Goal: Information Seeking & Learning: Learn about a topic

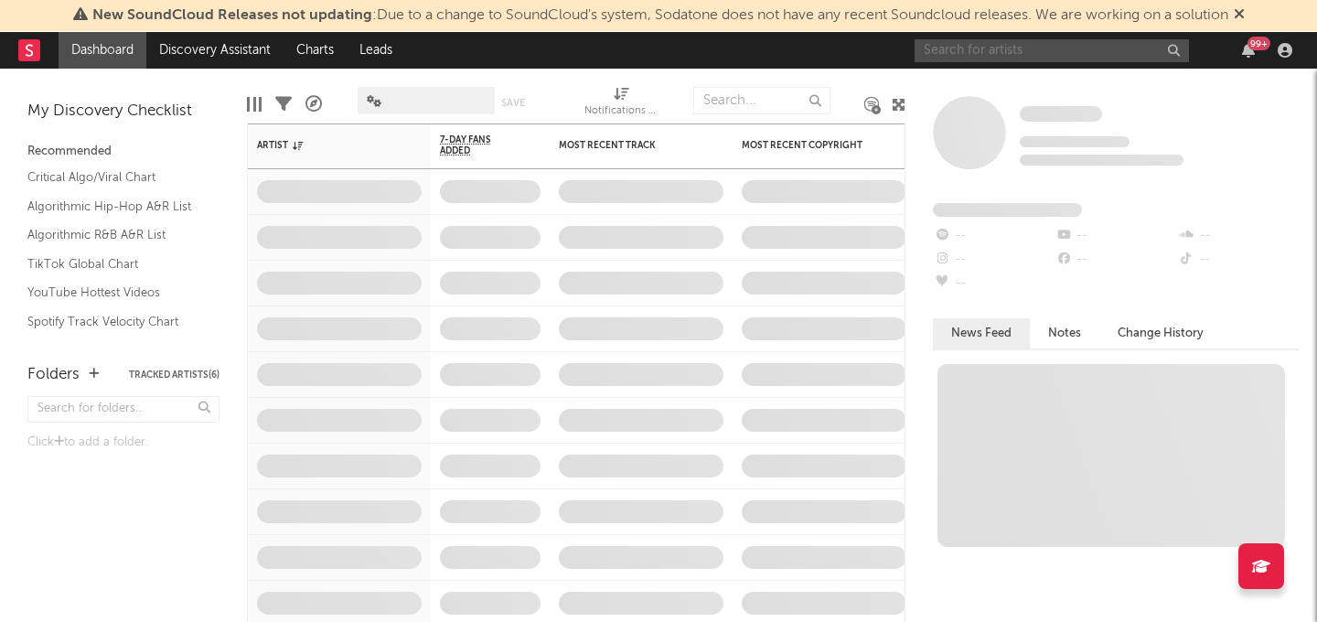
click at [1027, 55] on input "text" at bounding box center [1051, 50] width 274 height 23
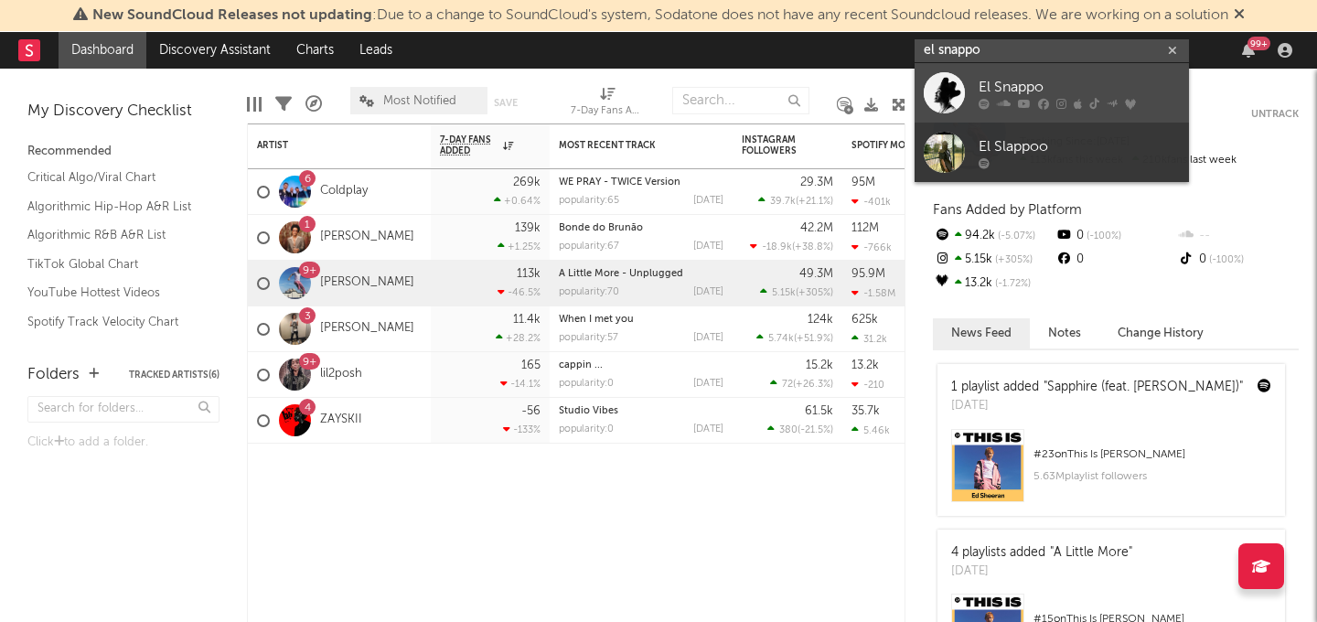
type input "el snappo"
click at [1014, 85] on div "El Snappo" at bounding box center [1078, 87] width 201 height 22
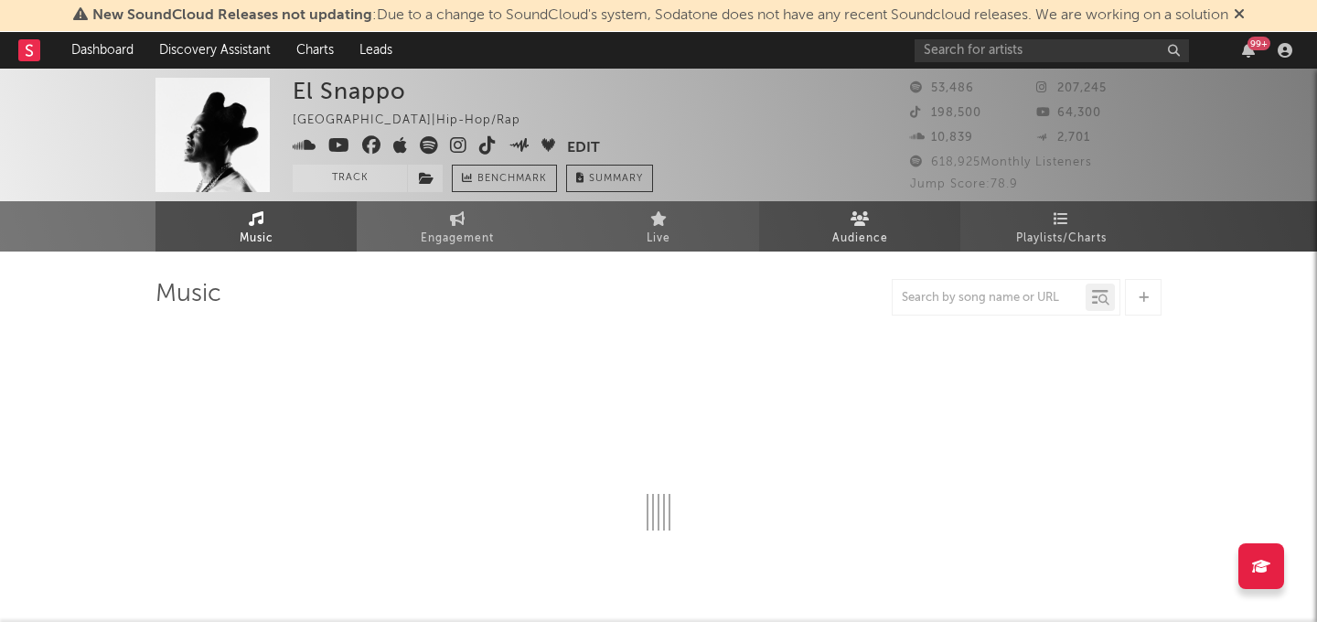
select select "6m"
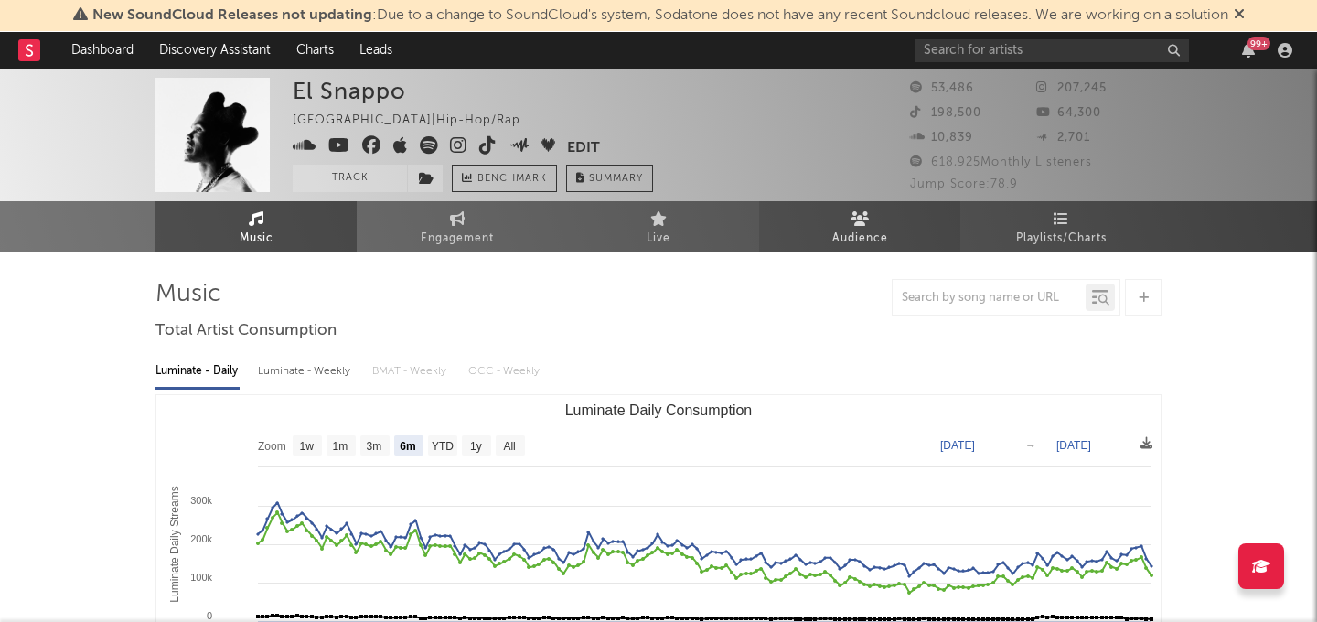
click at [882, 234] on span "Audience" at bounding box center [860, 239] width 56 height 22
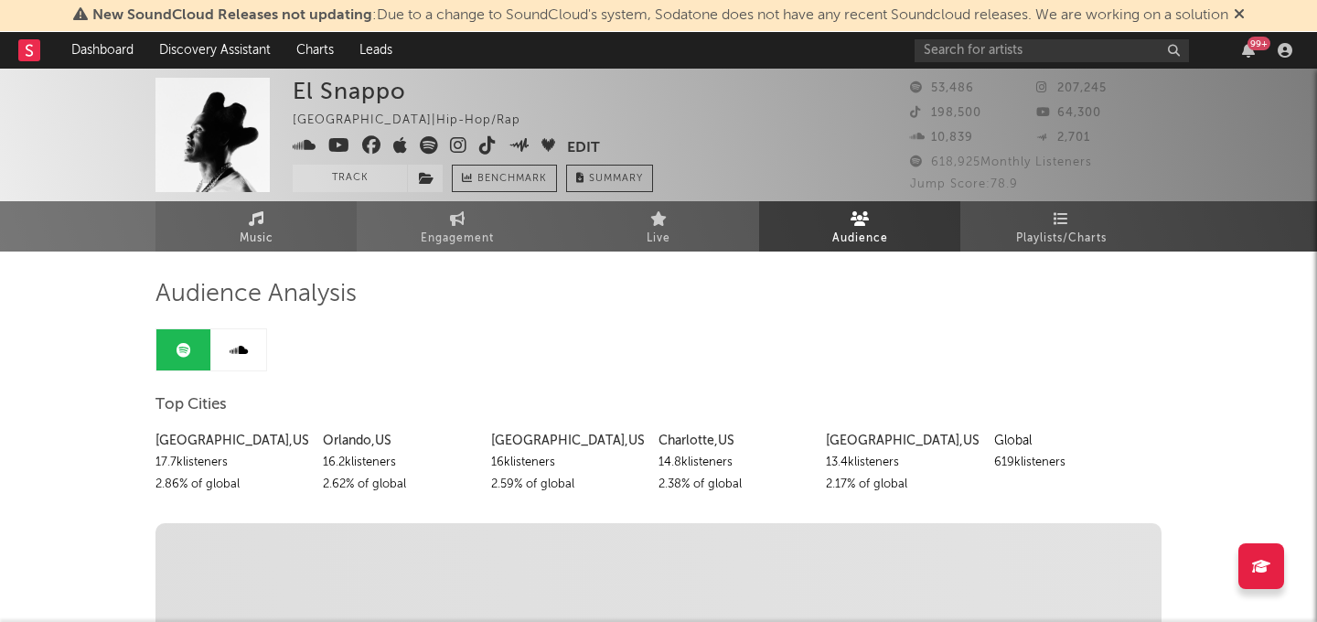
click at [246, 209] on link "Music" at bounding box center [255, 226] width 201 height 50
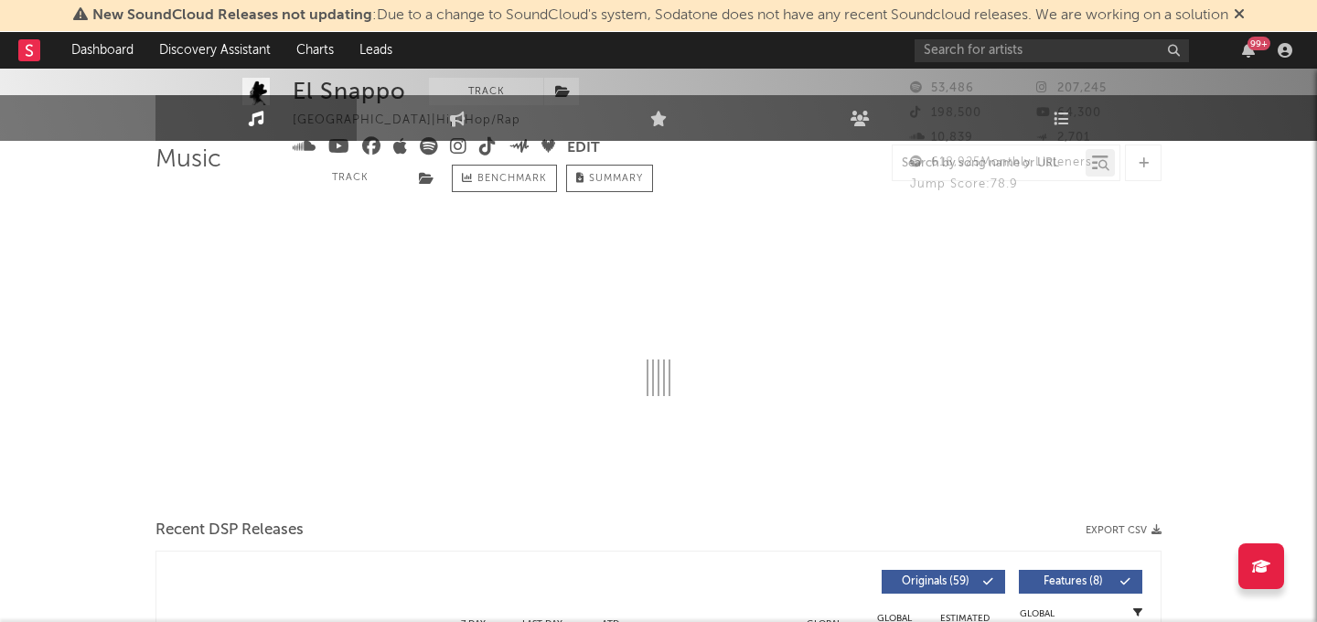
select select "6m"
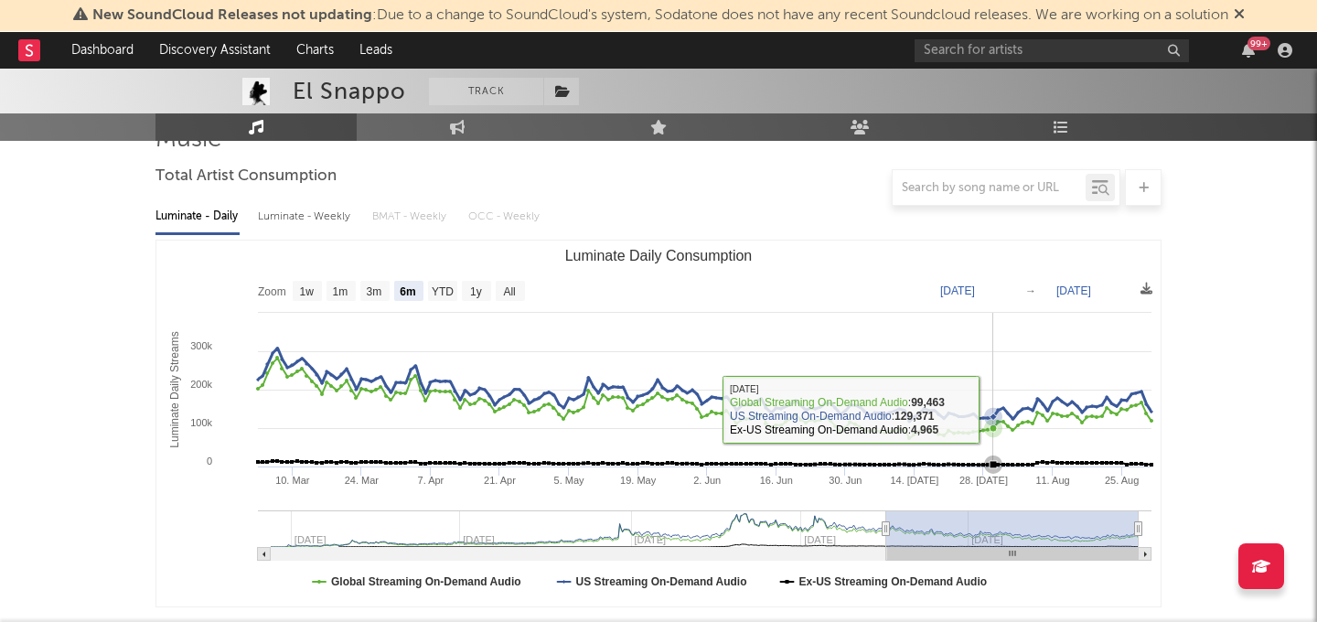
scroll to position [142, 0]
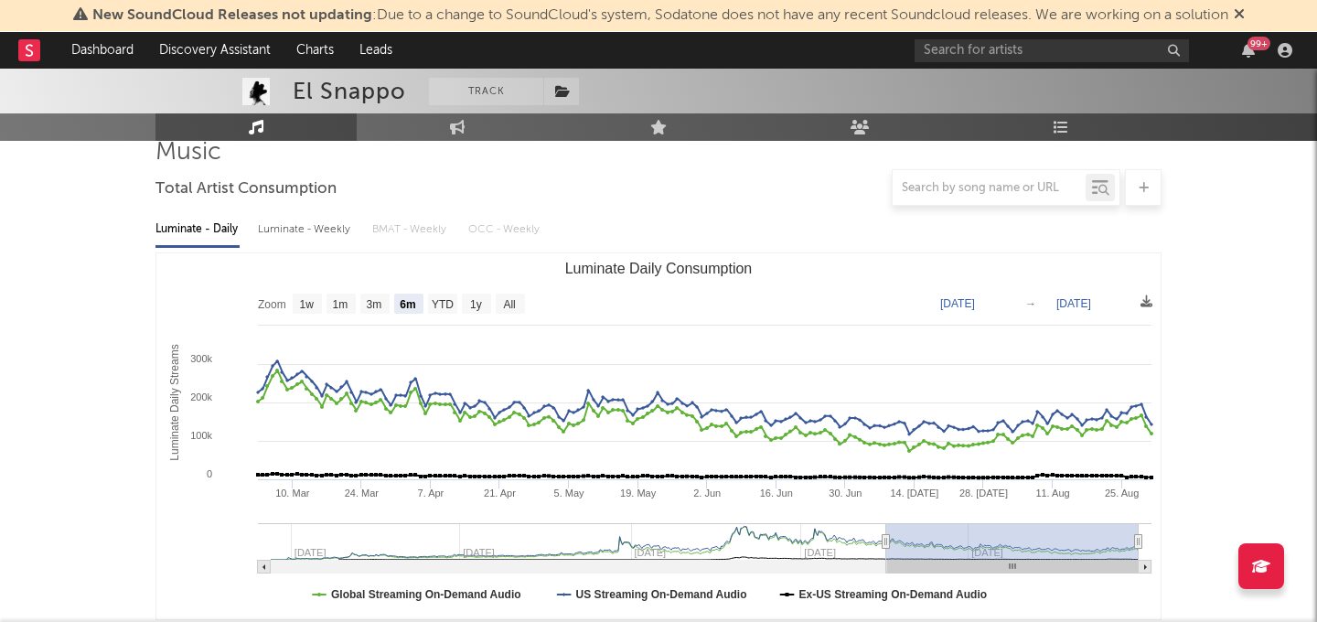
type input "[DATE]"
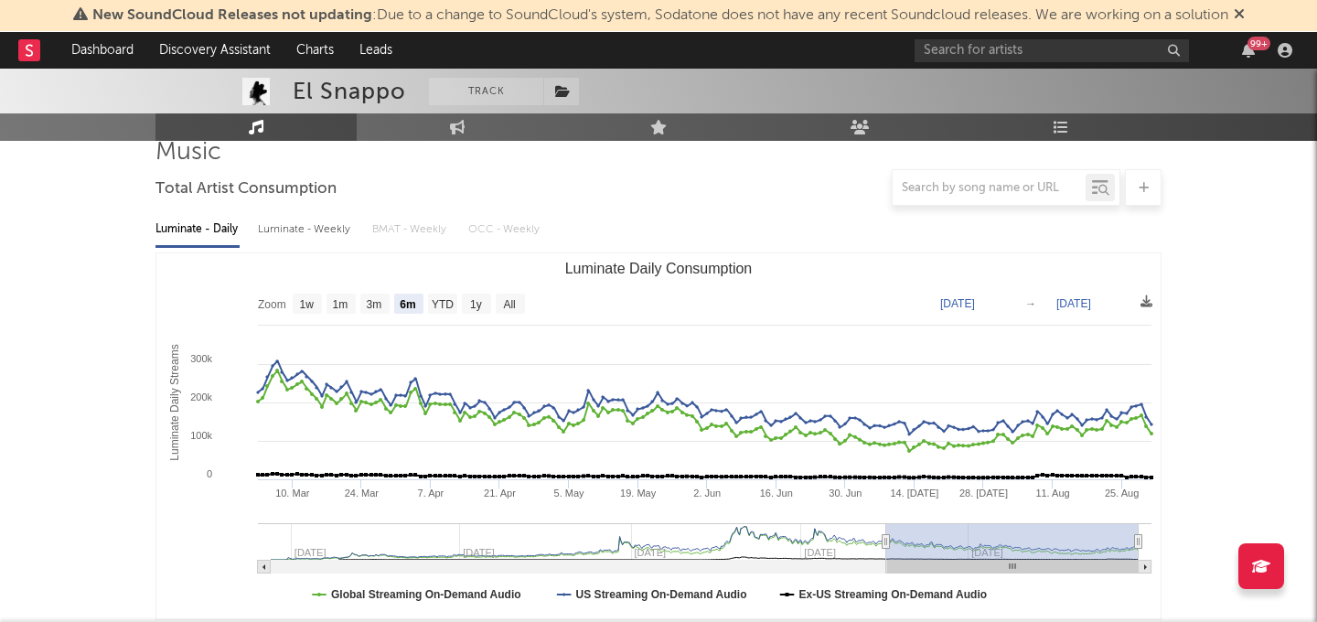
type input "[DATE]"
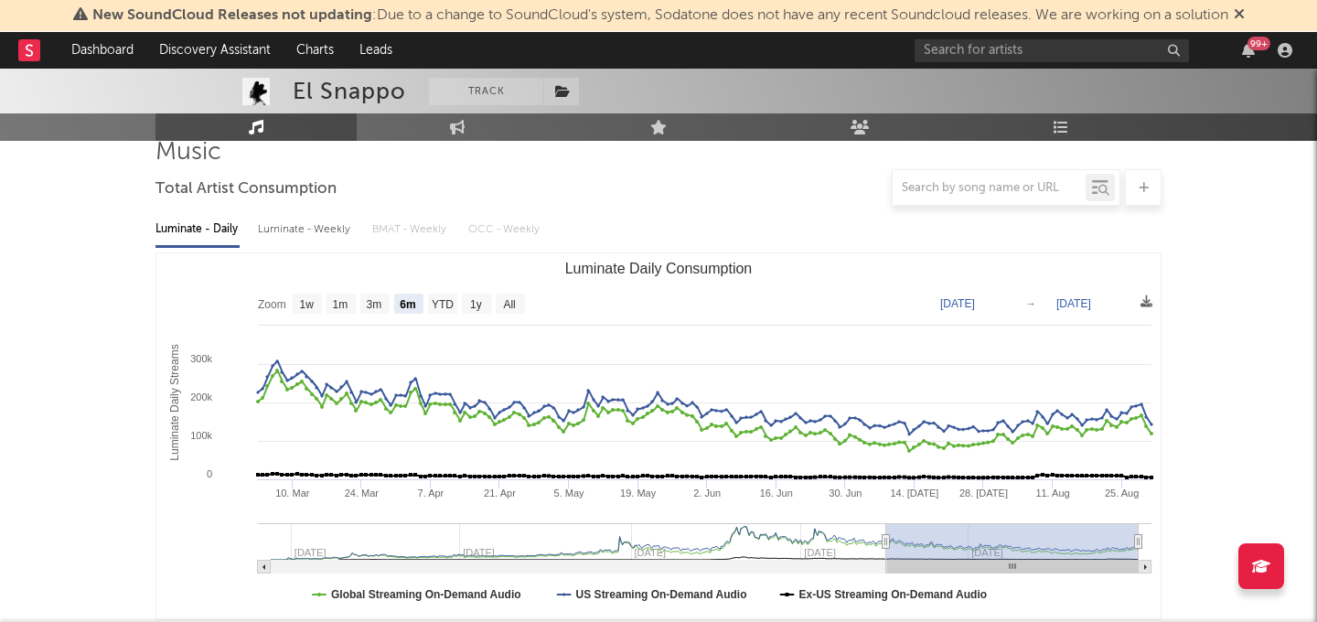
type input "[DATE]"
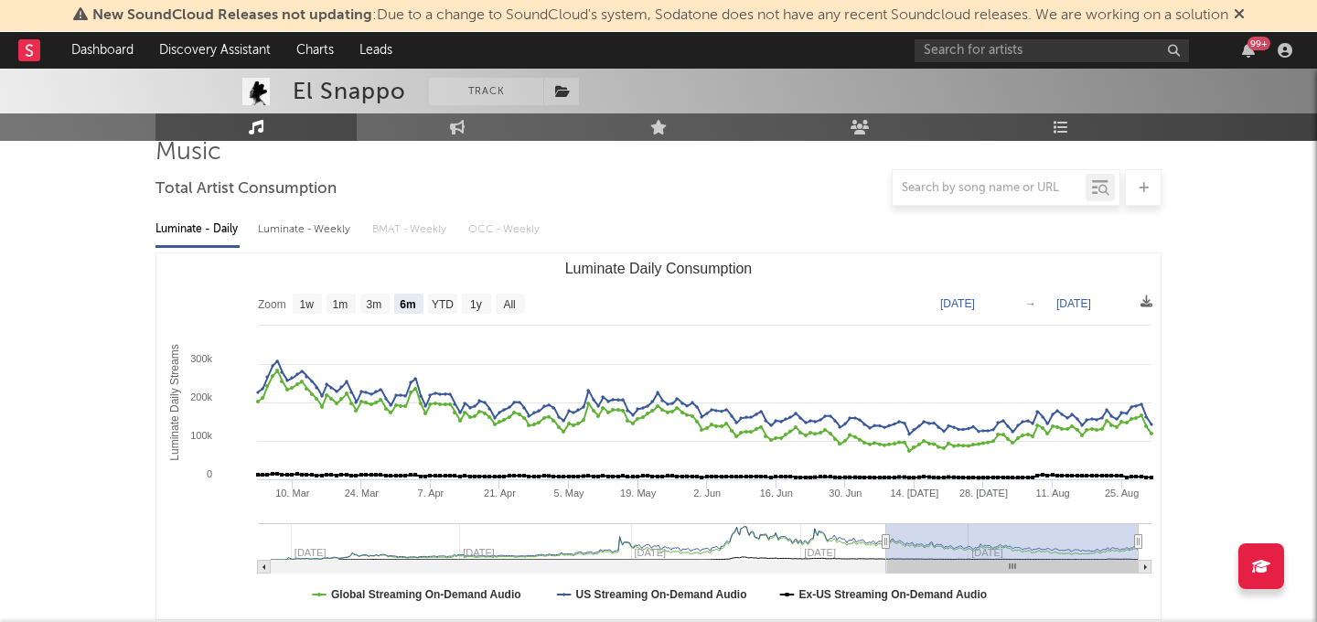
type input "[DATE]"
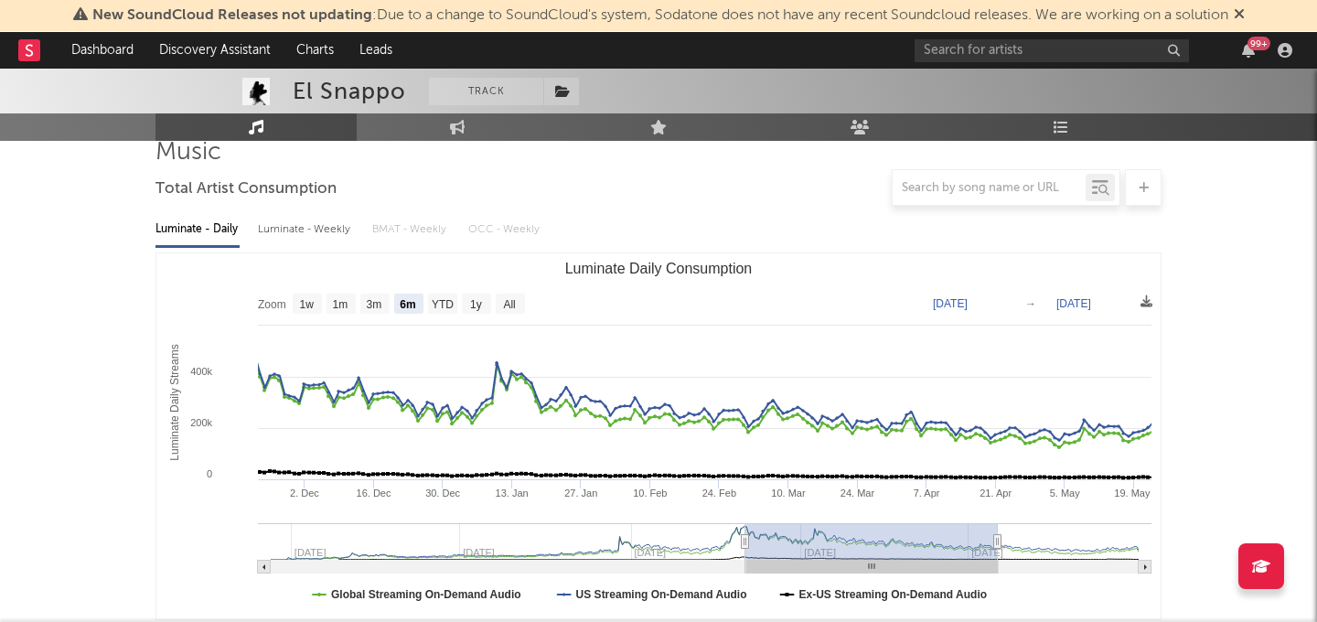
type input "[DATE]"
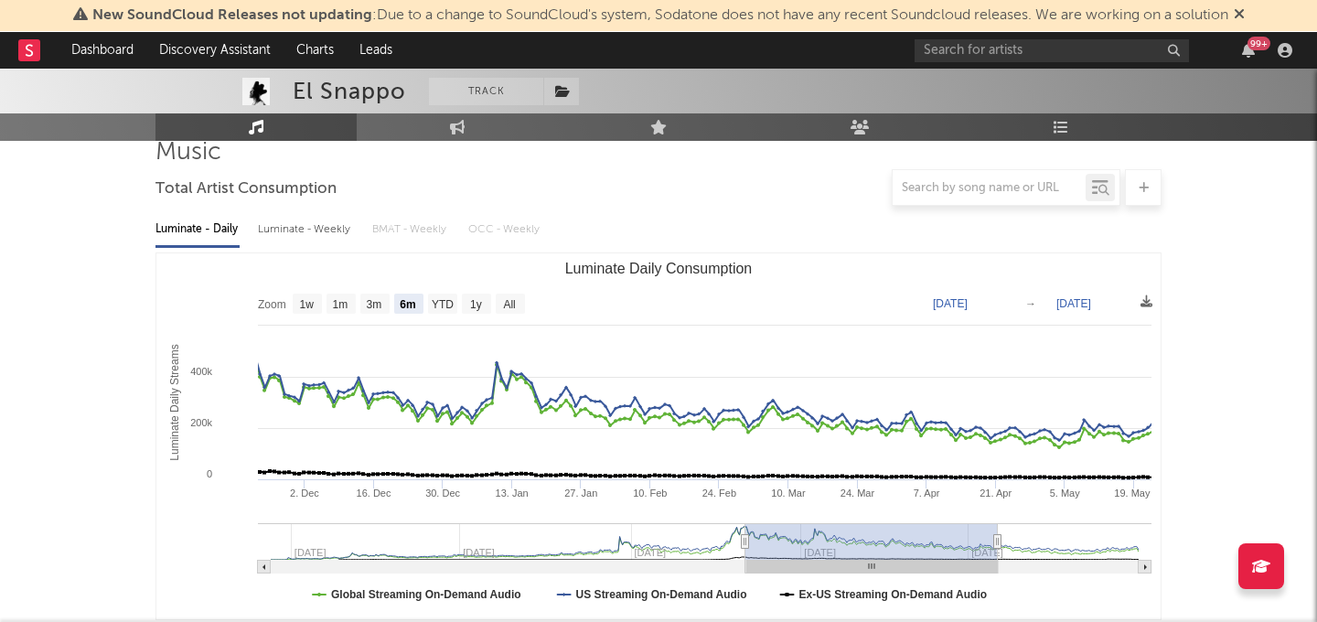
type input "[DATE]"
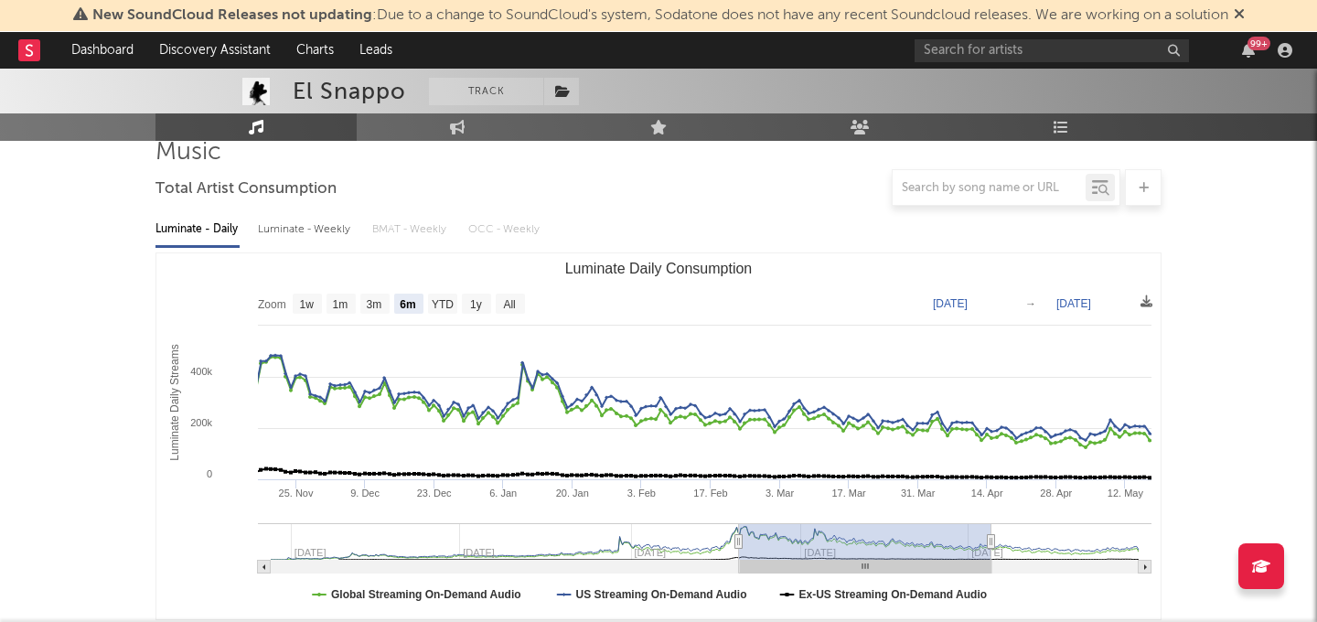
type input "[DATE]"
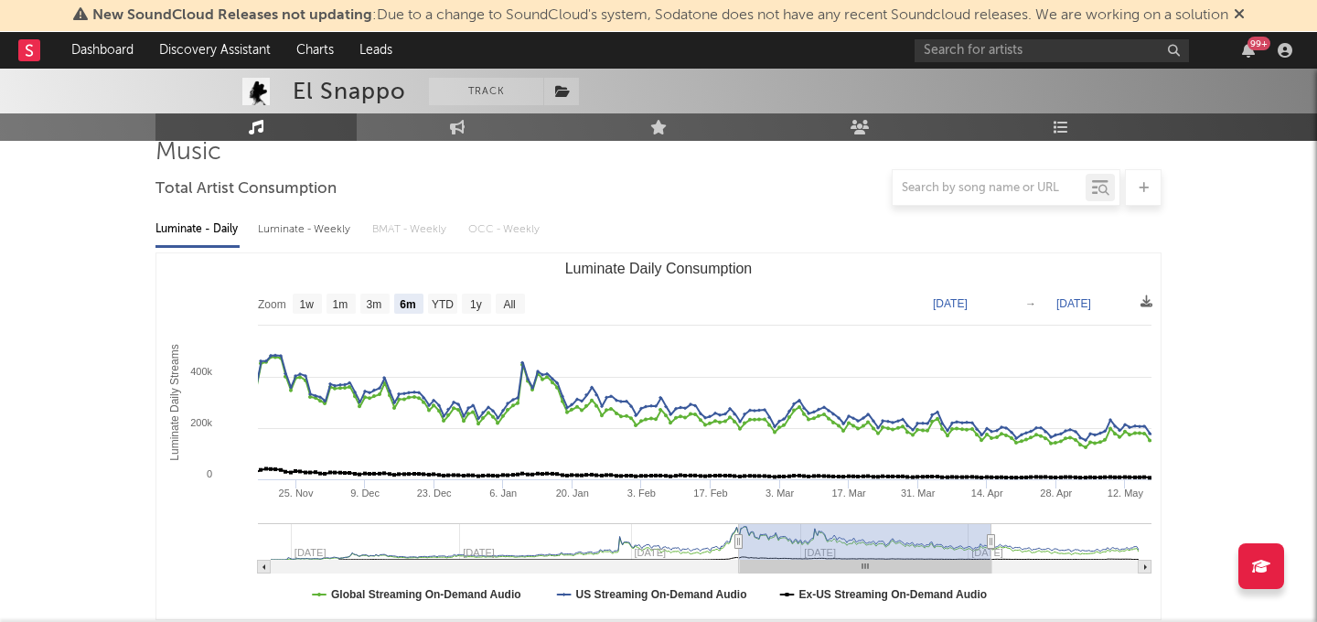
type input "[DATE]"
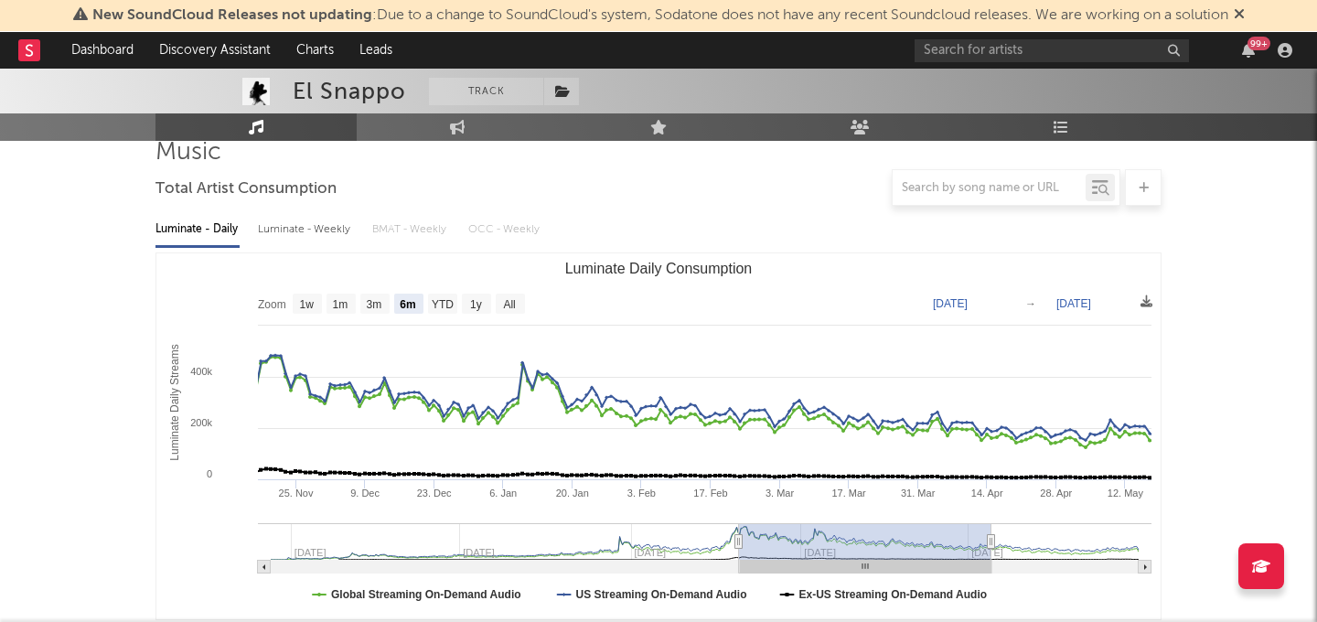
type input "[DATE]"
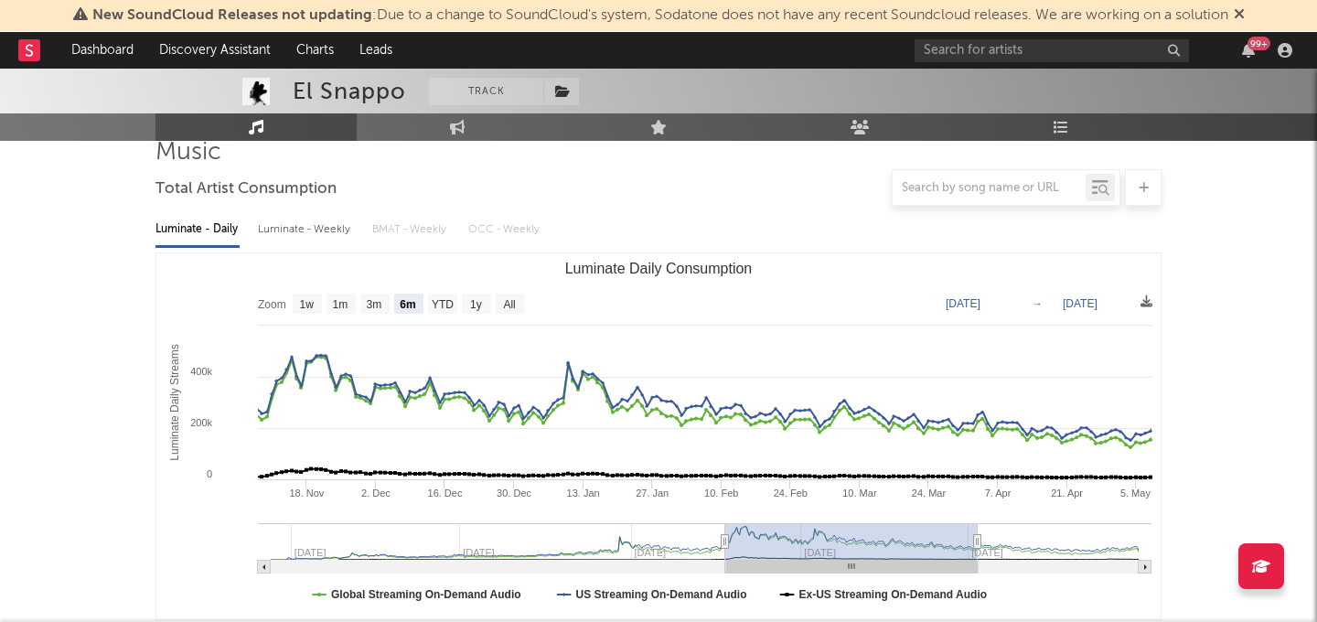
type input "[DATE]"
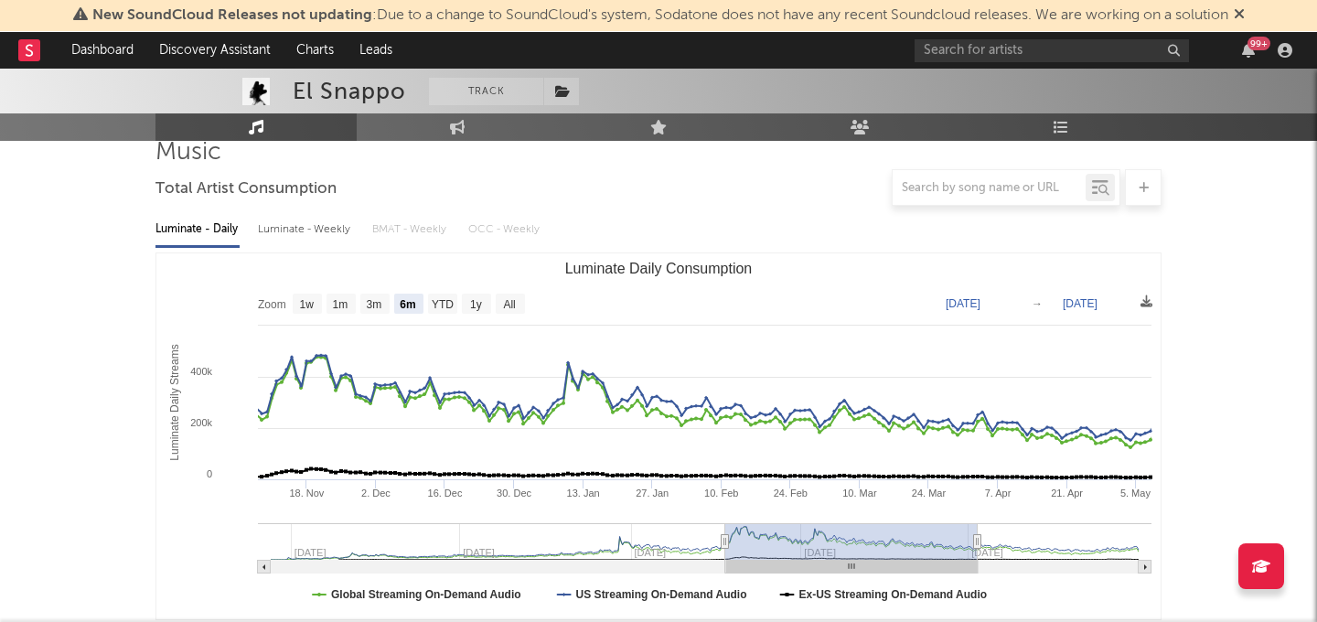
type input "[DATE]"
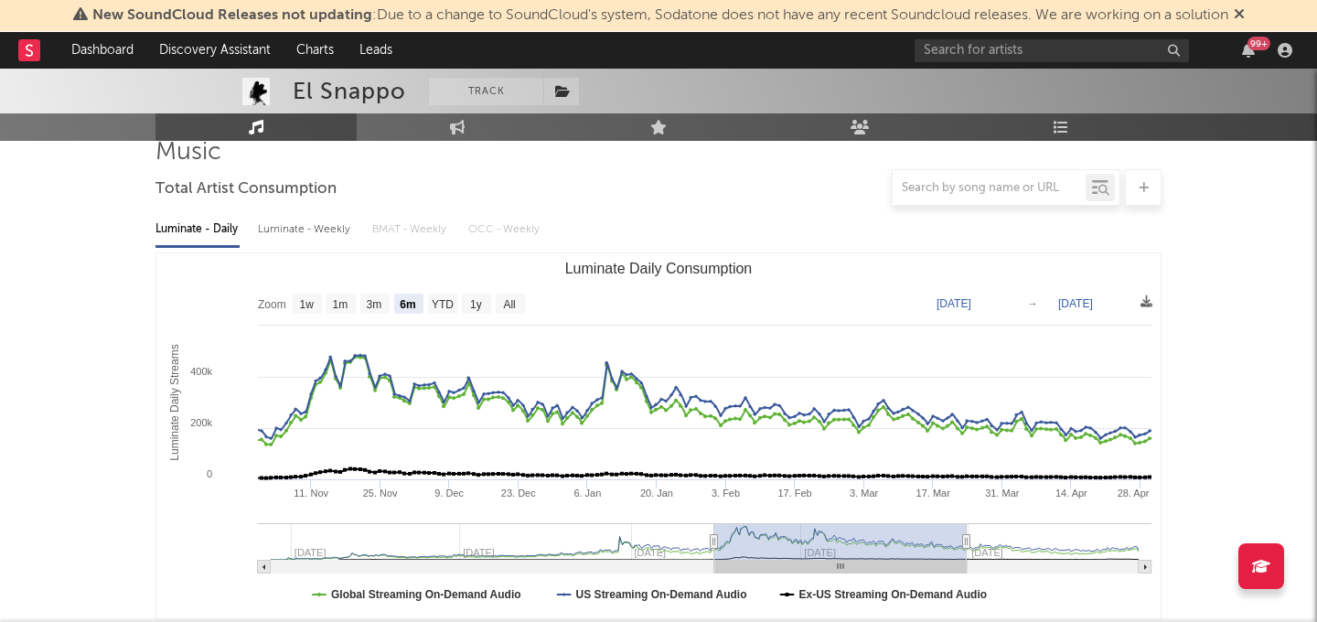
type input "[DATE]"
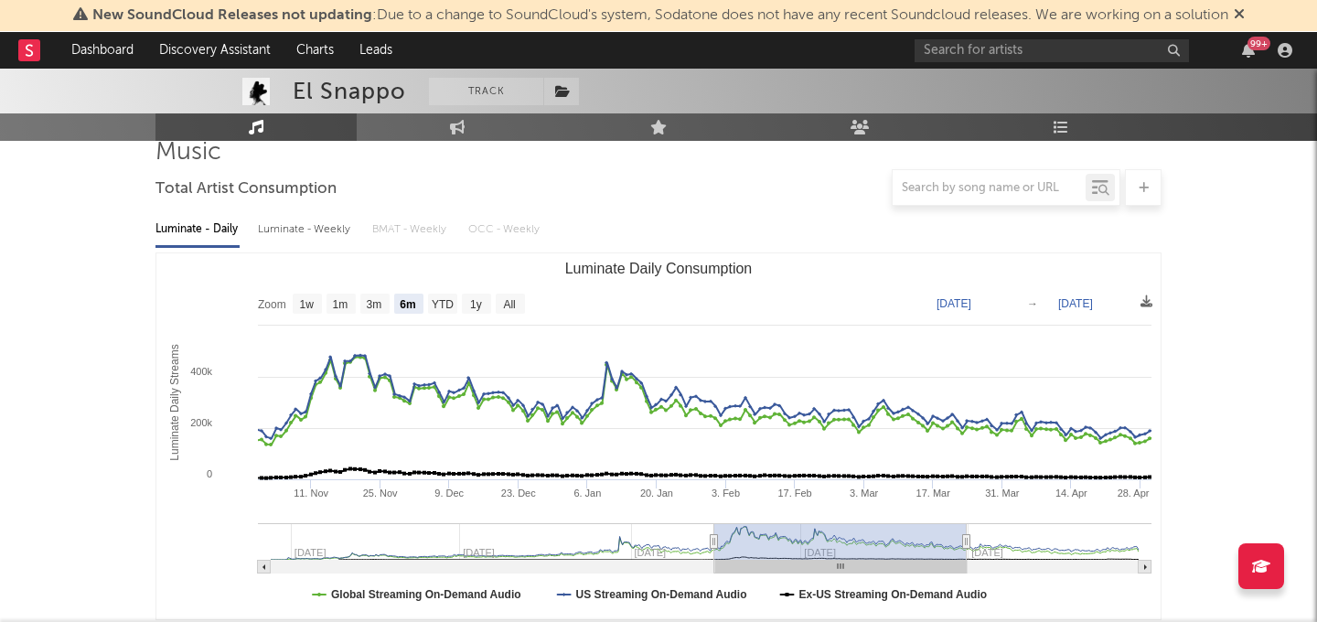
type input "[DATE]"
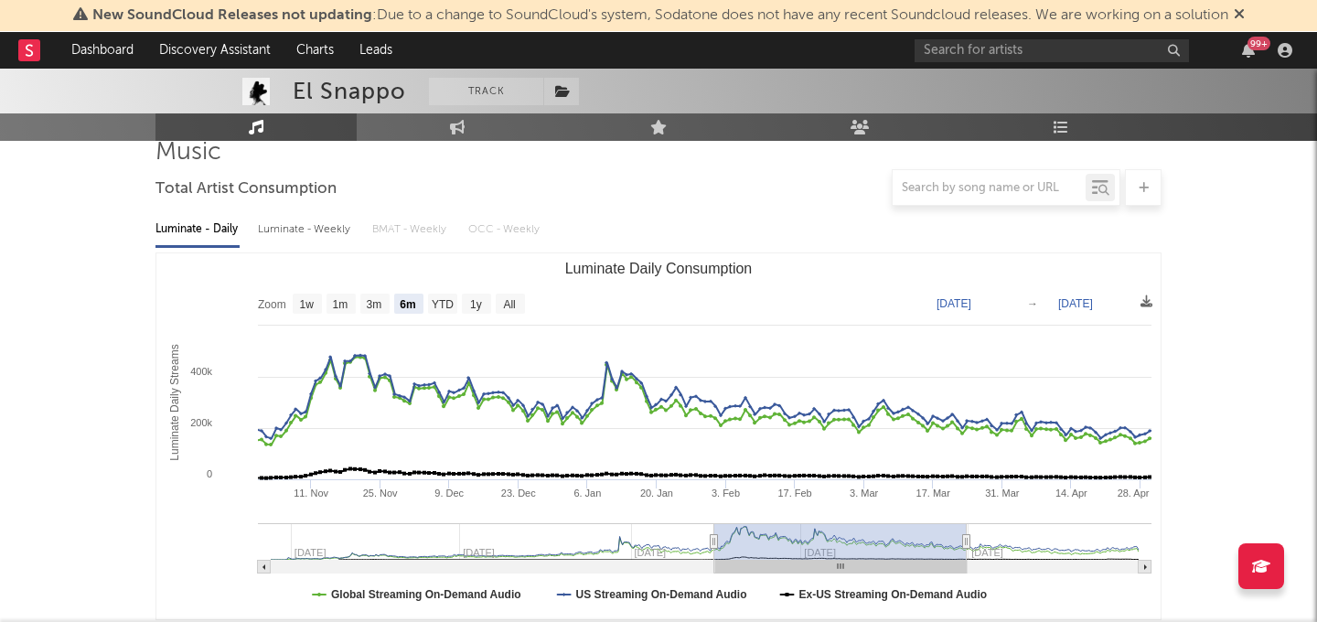
type input "[DATE]"
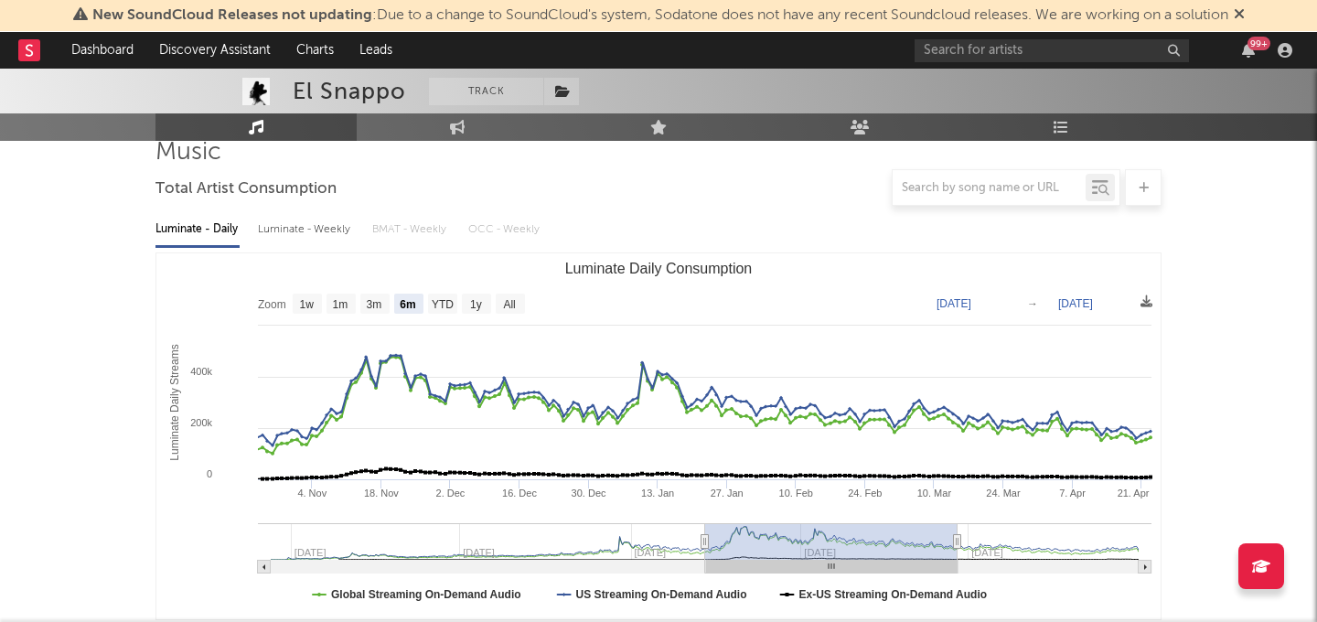
type input "[DATE]"
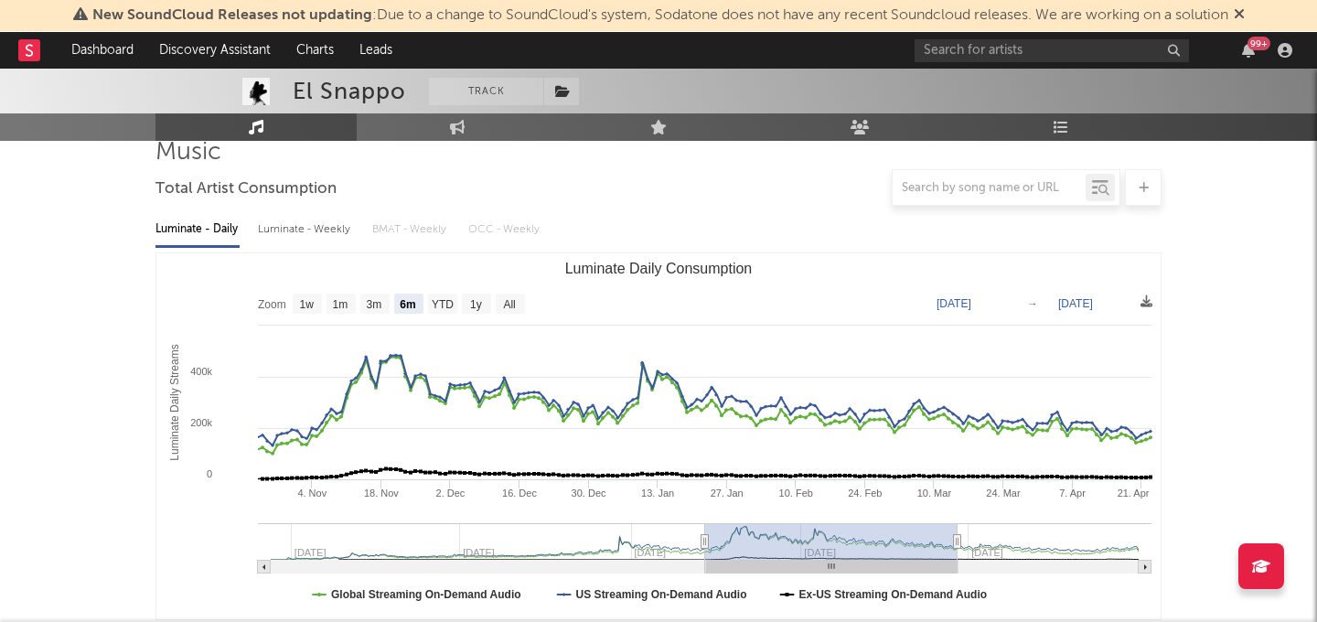
type input "[DATE]"
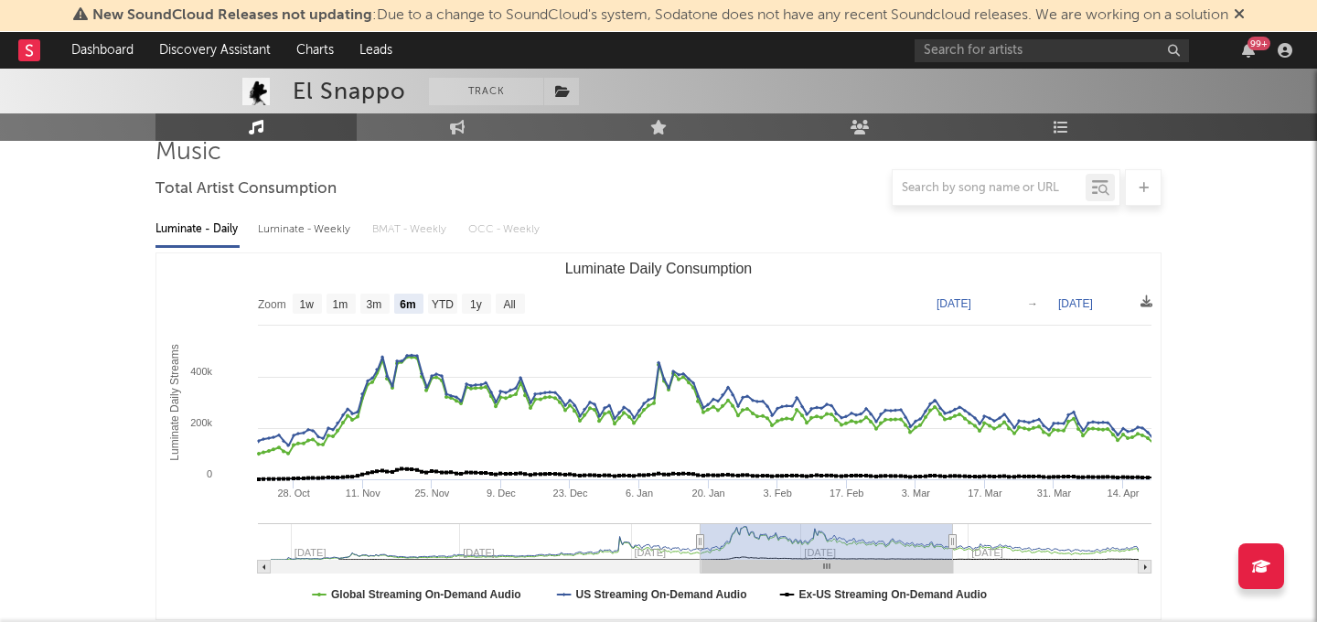
type input "[DATE]"
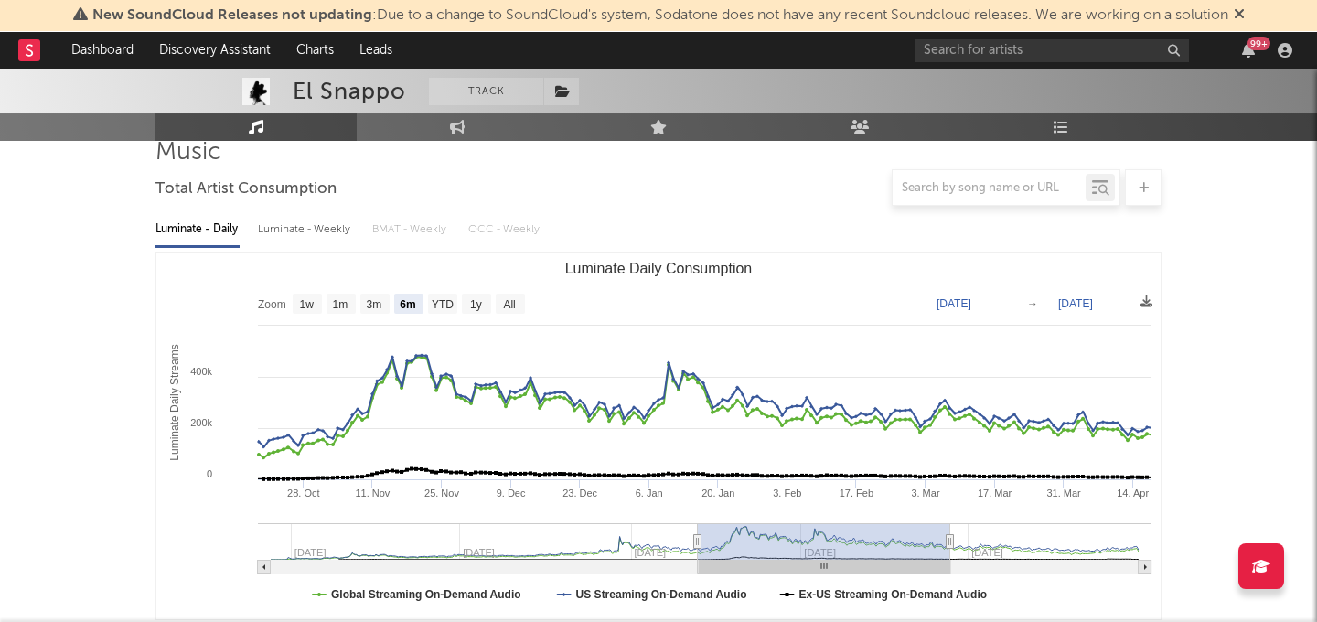
type input "[DATE]"
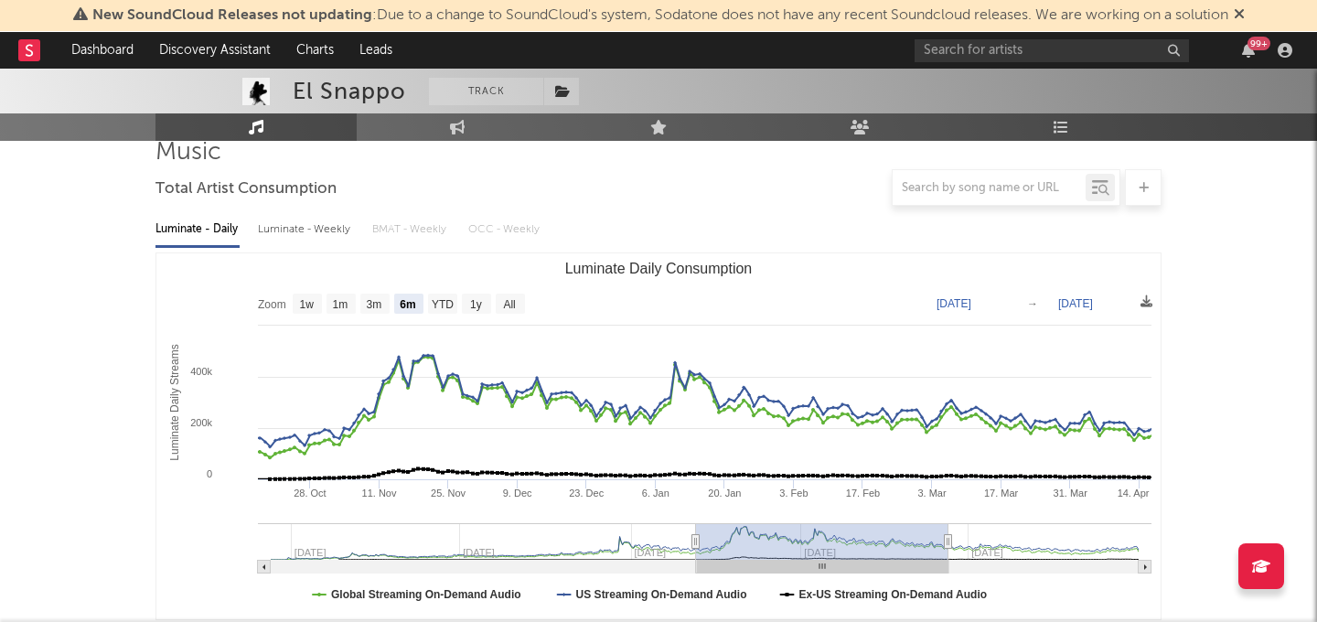
type input "[DATE]"
drag, startPoint x: 926, startPoint y: 551, endPoint x: 733, endPoint y: 546, distance: 193.0
click at [733, 546] on rect "Luminate Daily Consumption" at bounding box center [820, 541] width 252 height 37
type input "[DATE]"
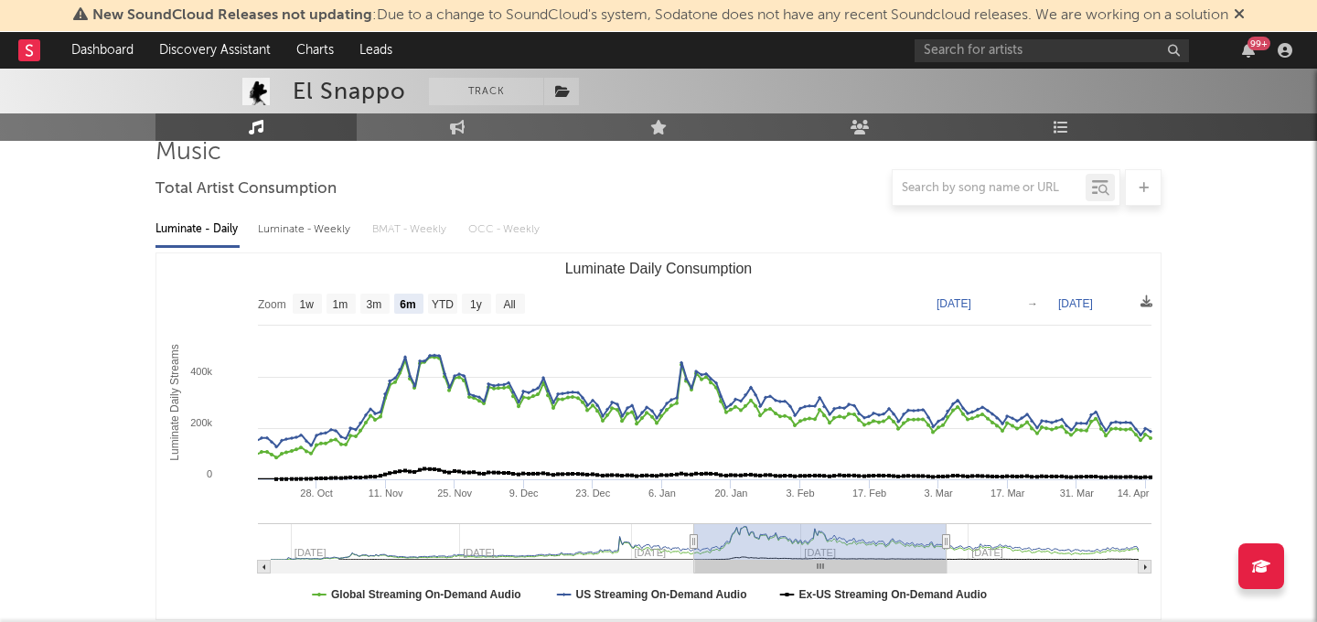
type input "[DATE]"
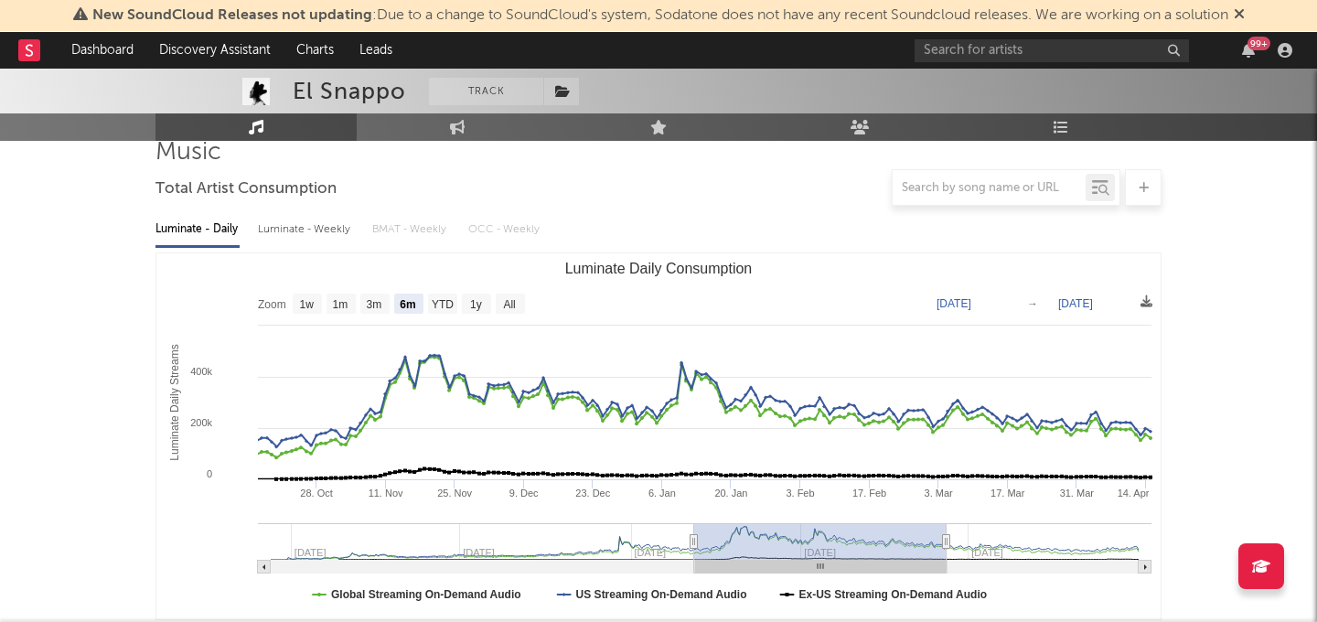
type input "[DATE]"
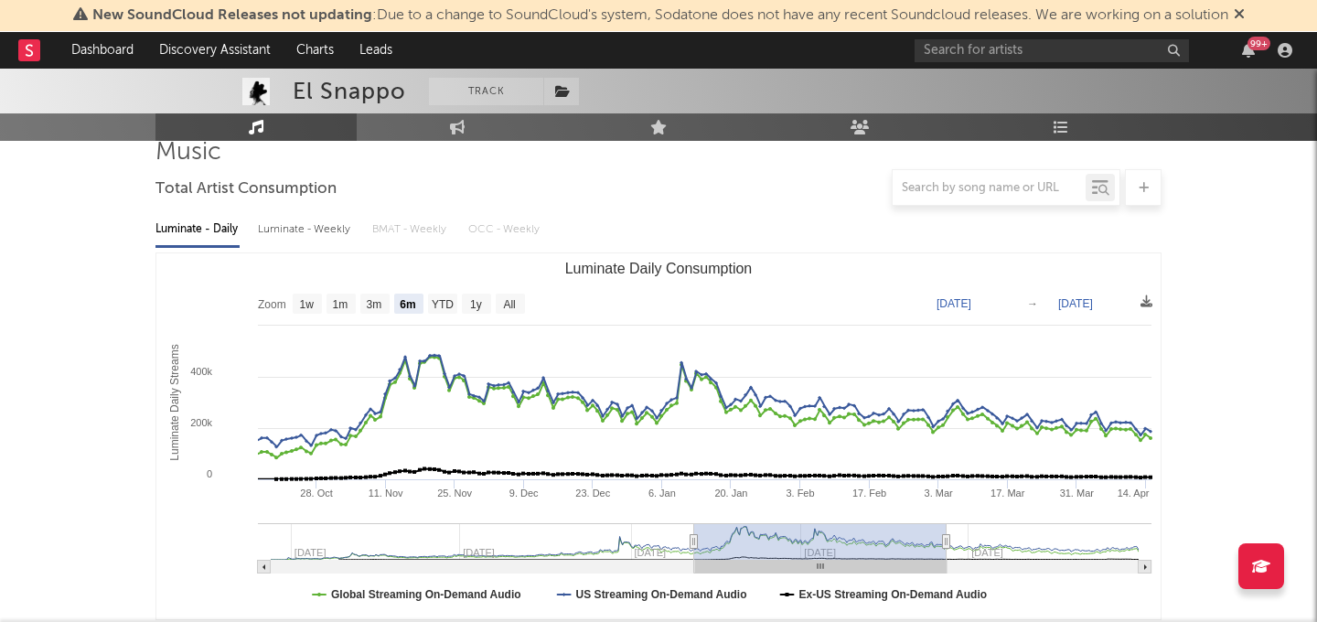
type input "[DATE]"
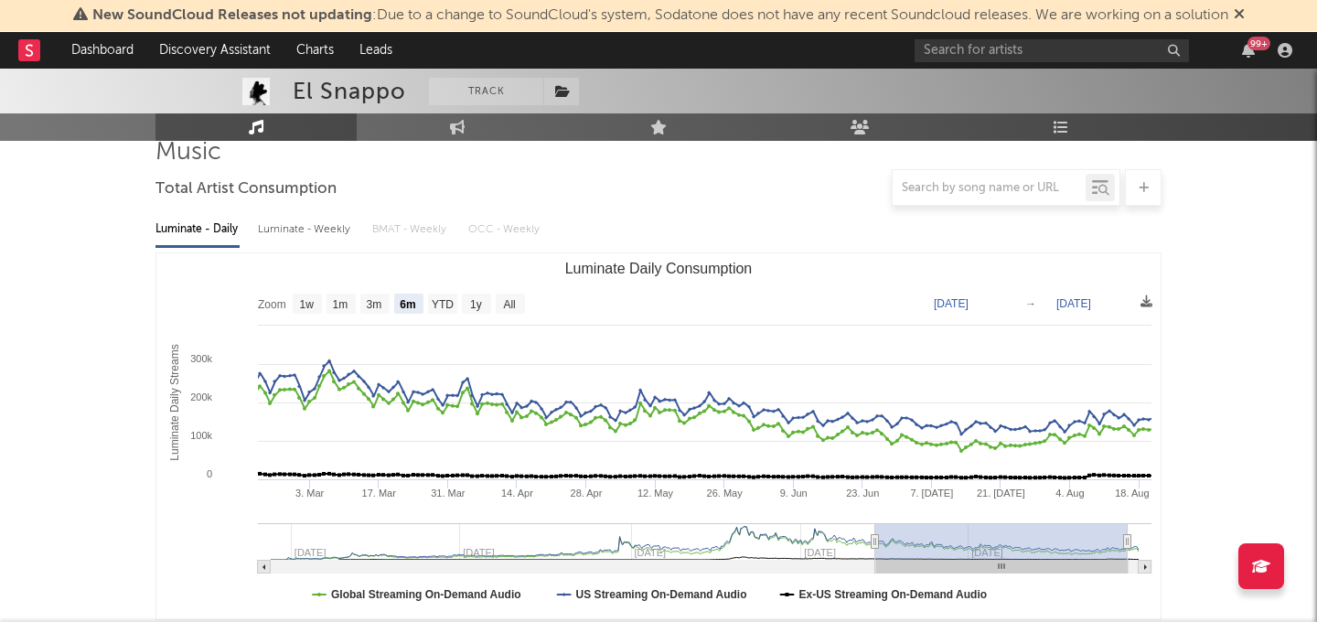
type input "[DATE]"
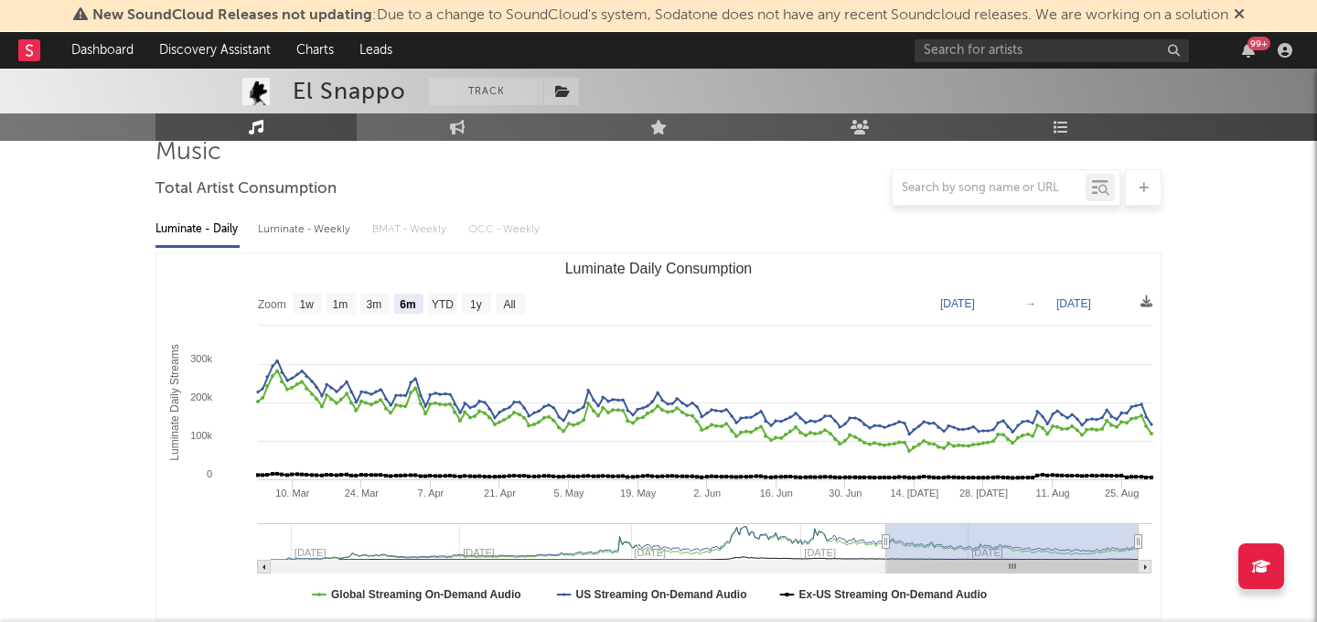
type input "[DATE]"
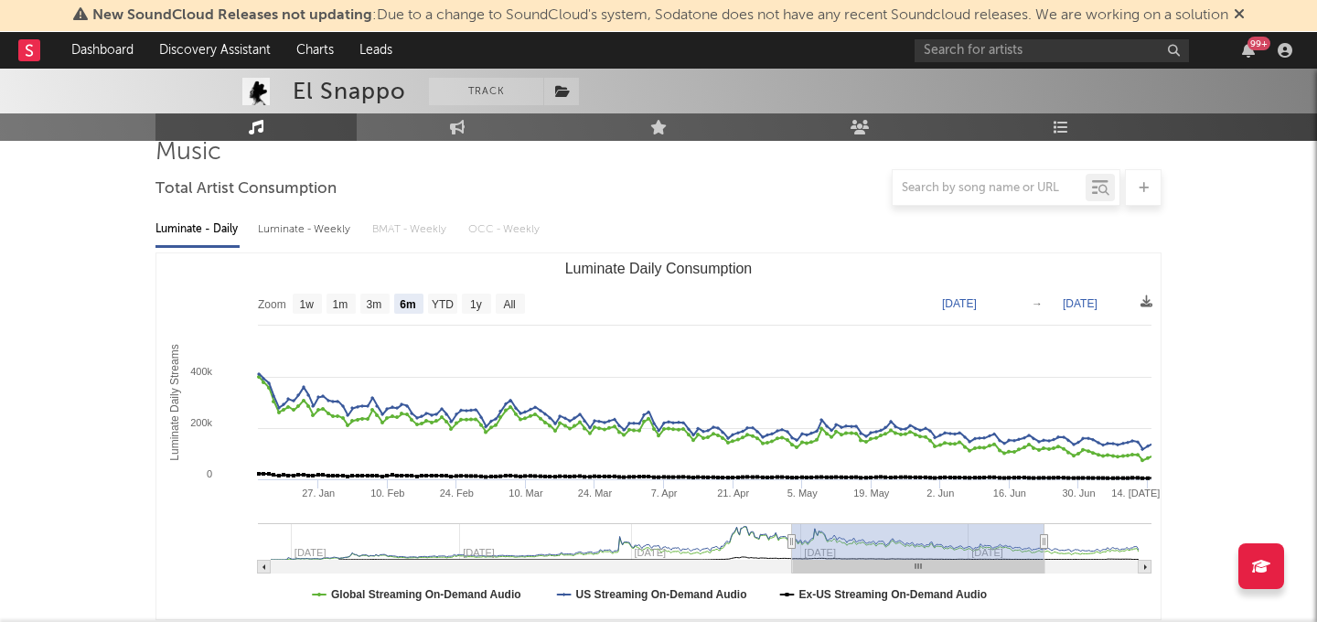
type input "[DATE]"
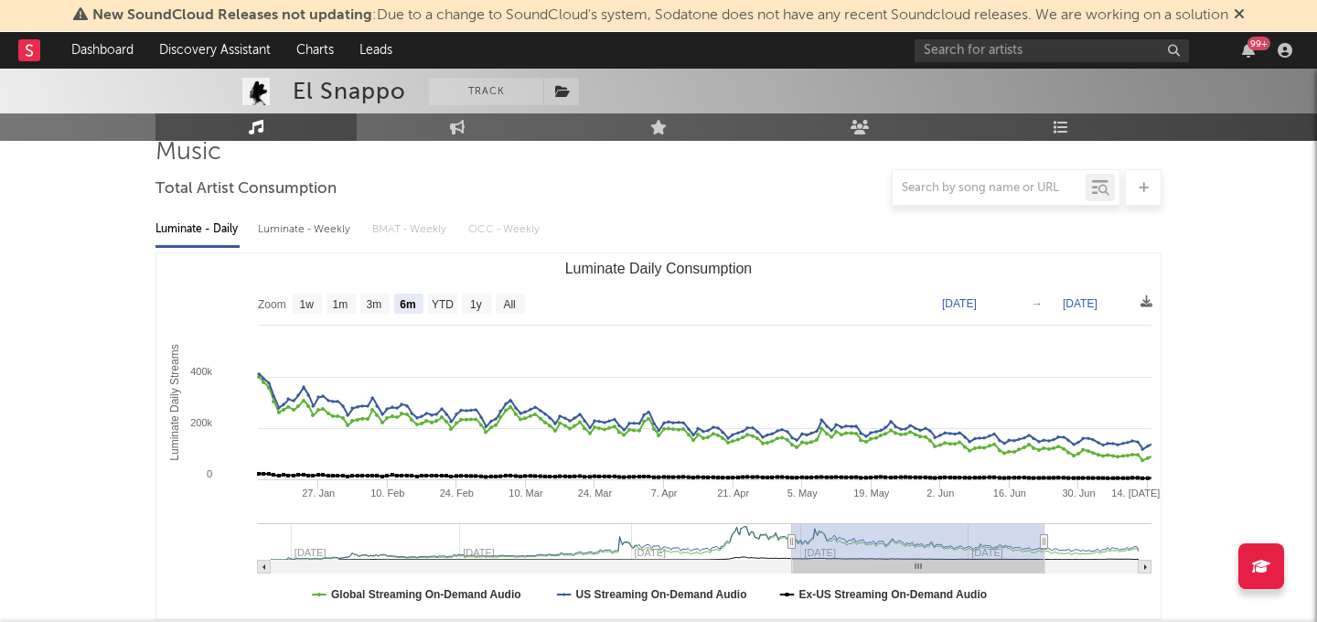
type input "[DATE]"
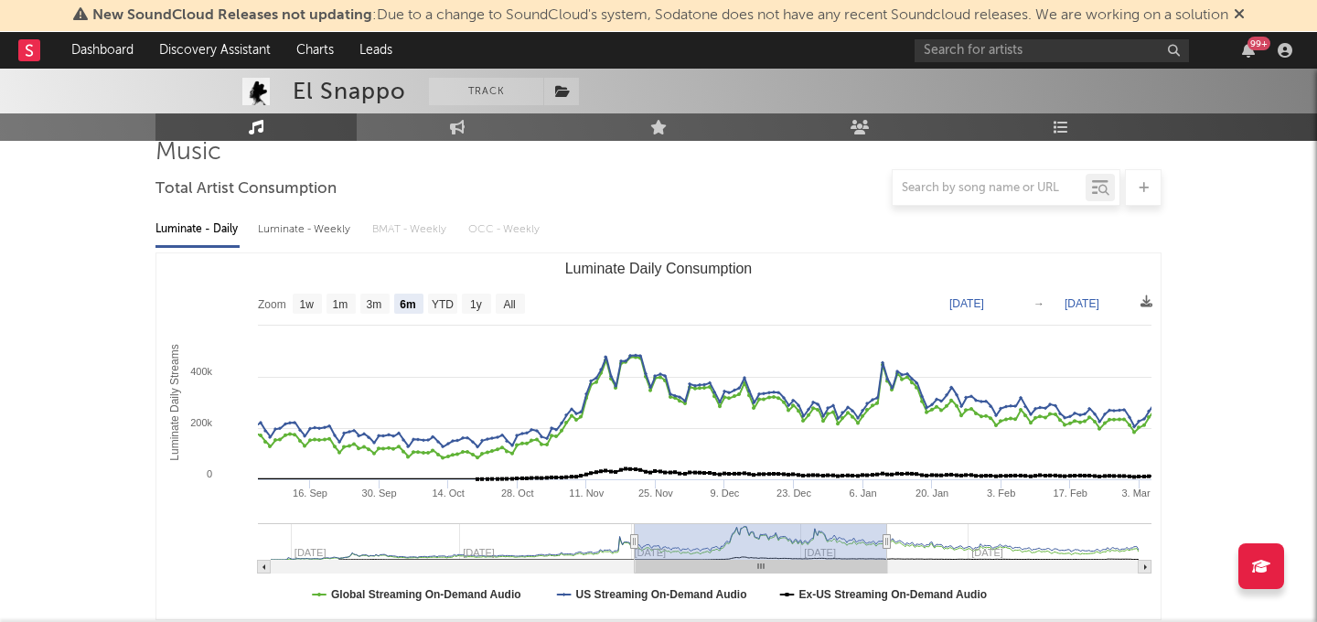
type input "[DATE]"
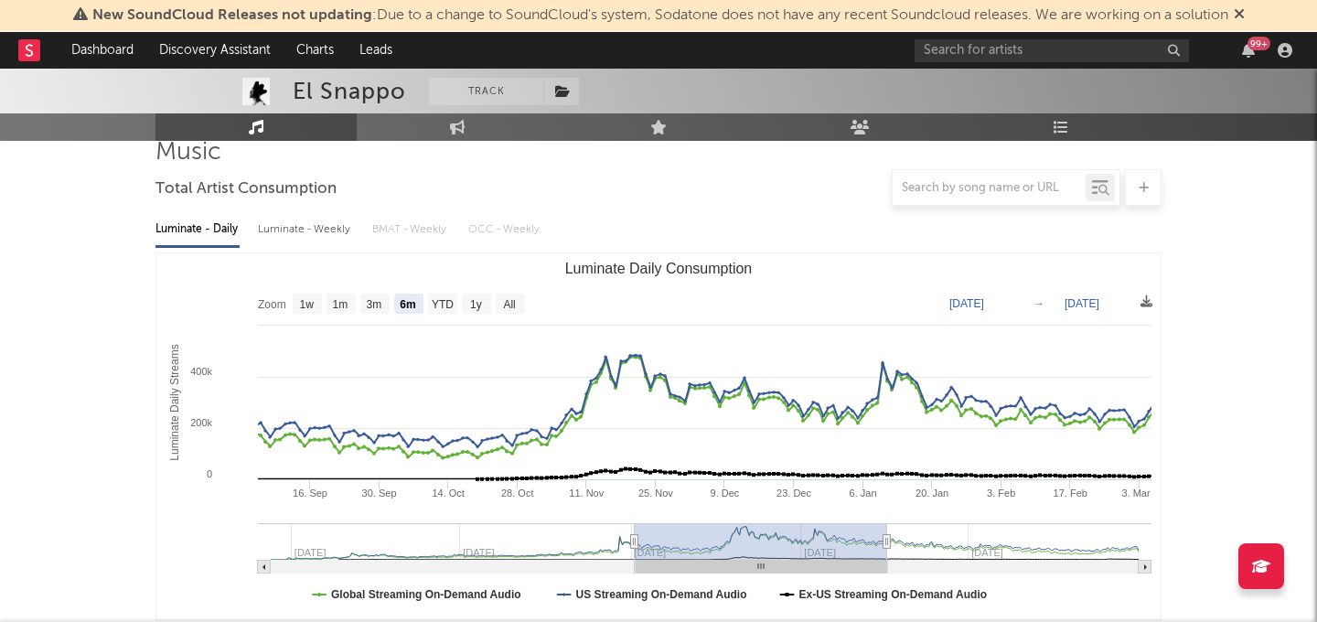
type input "[DATE]"
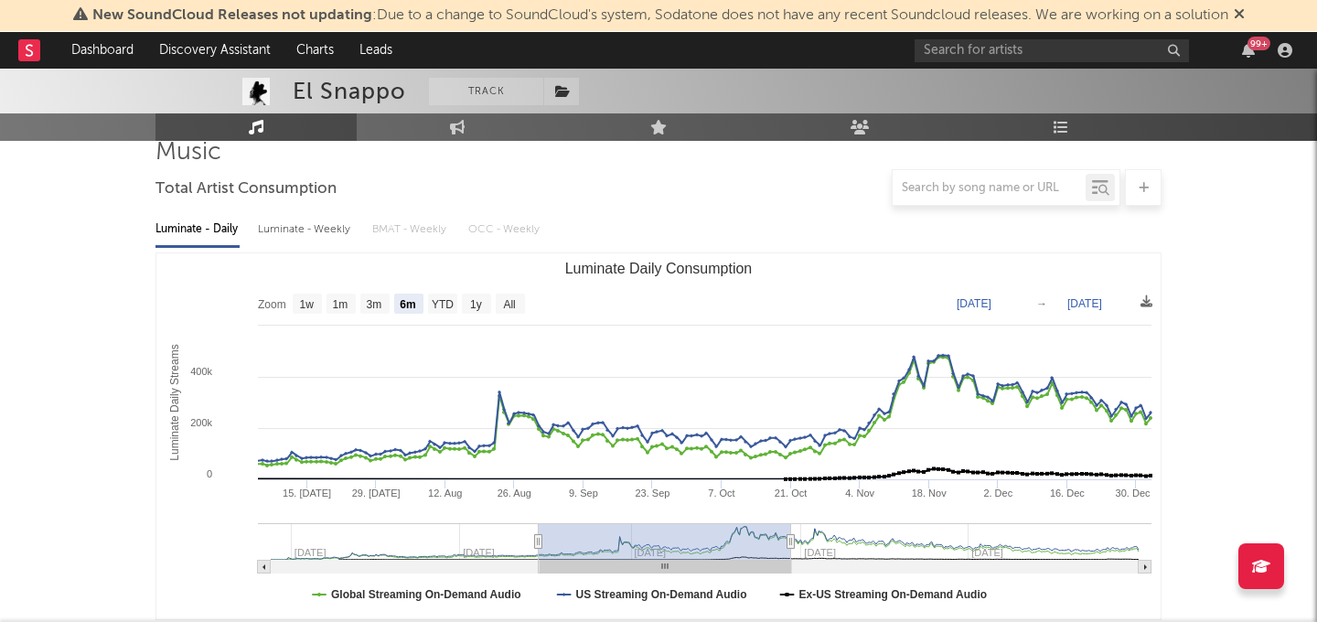
type input "[DATE]"
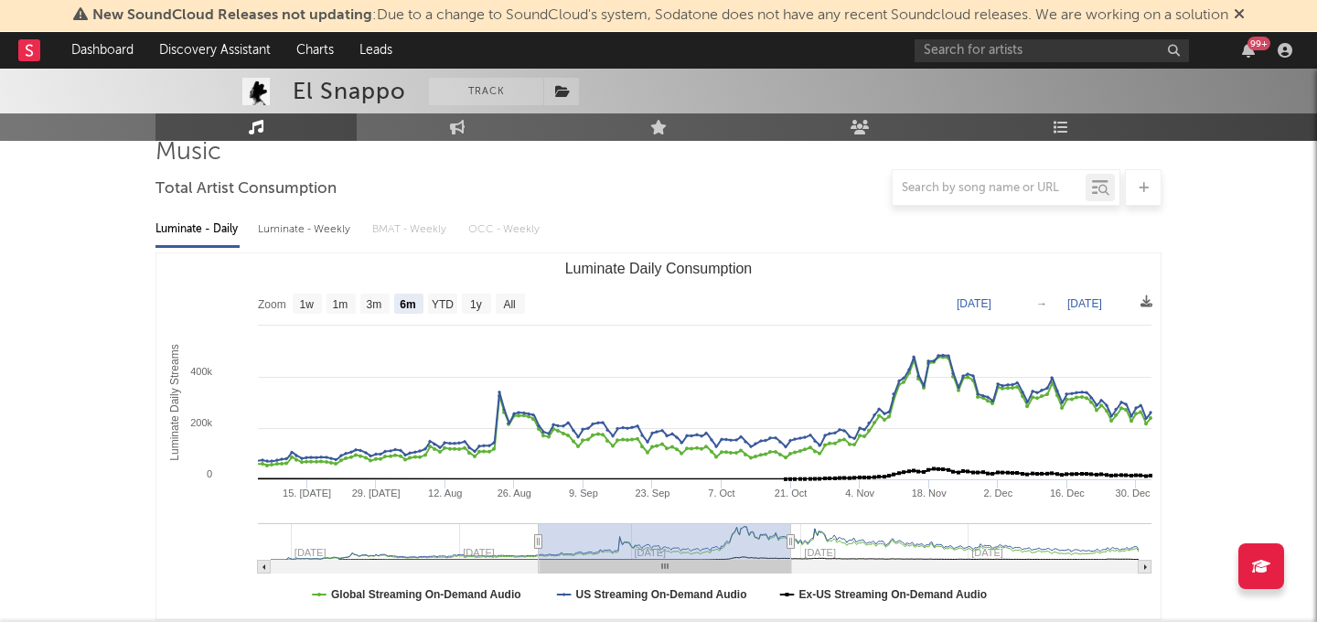
type input "[DATE]"
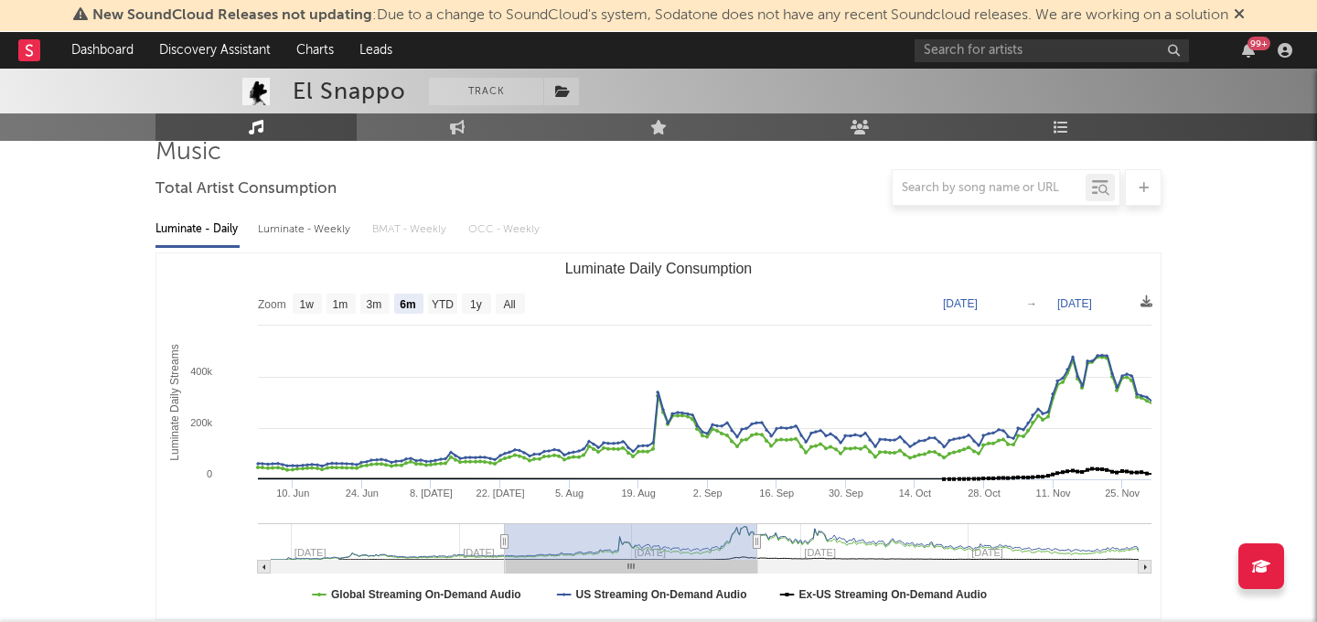
type input "[DATE]"
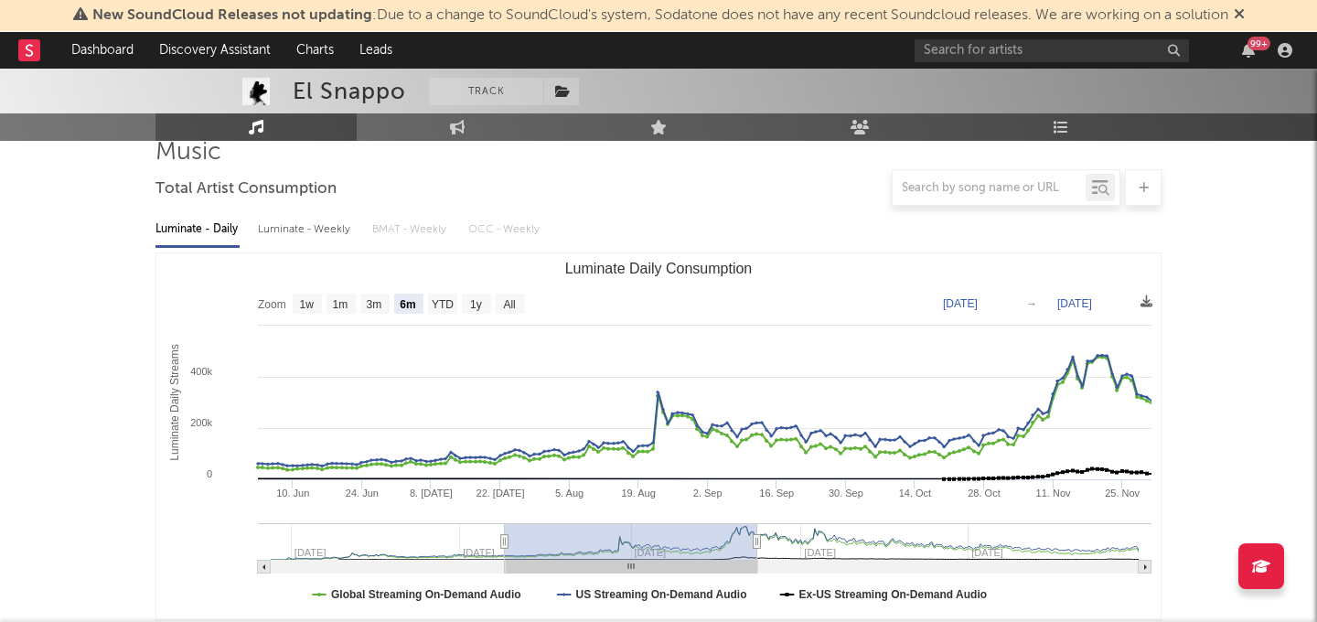
type input "[DATE]"
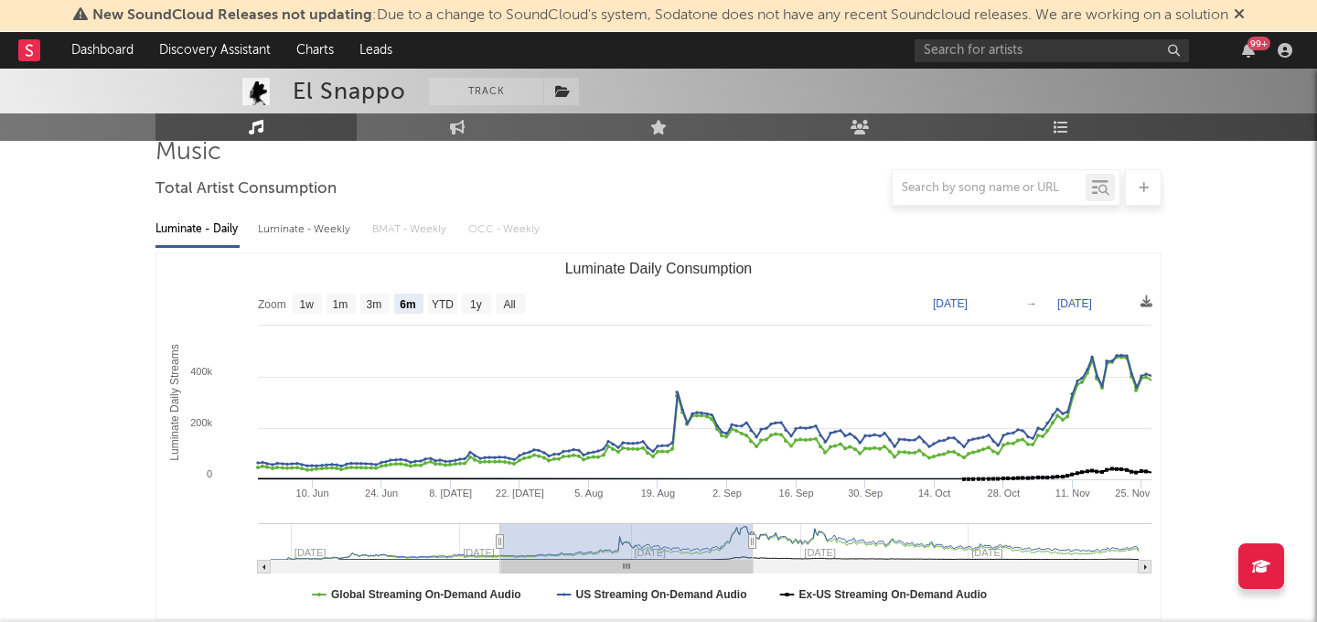
type input "[DATE]"
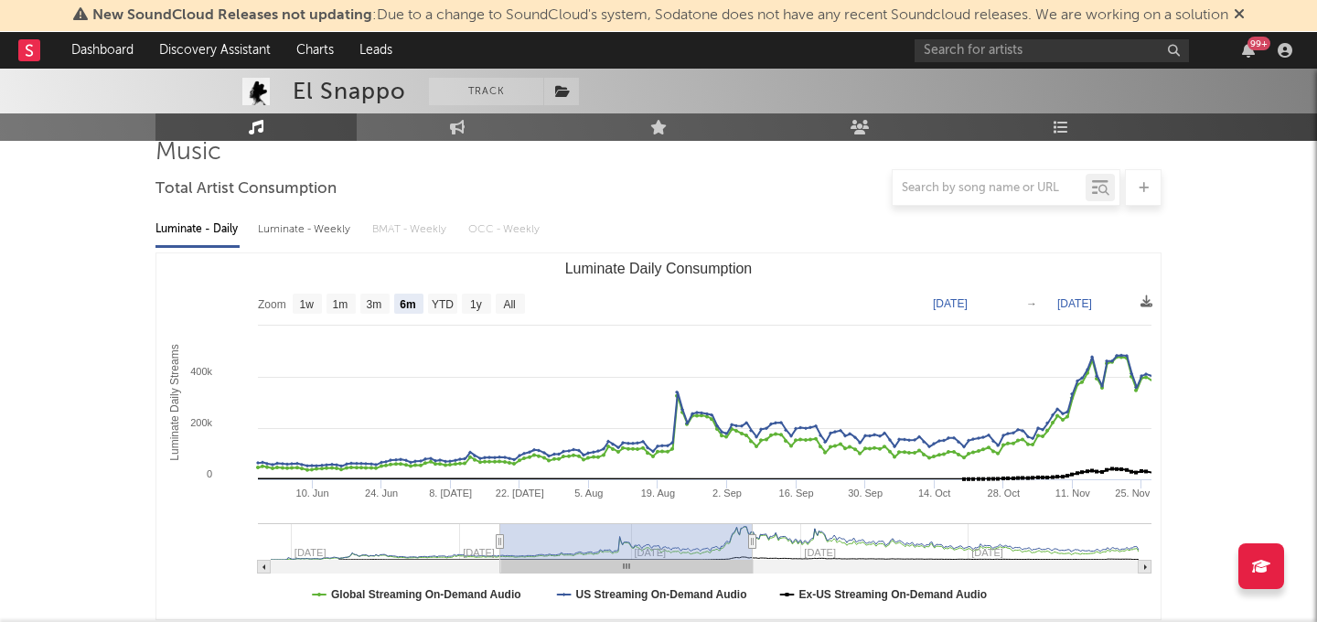
type input "[DATE]"
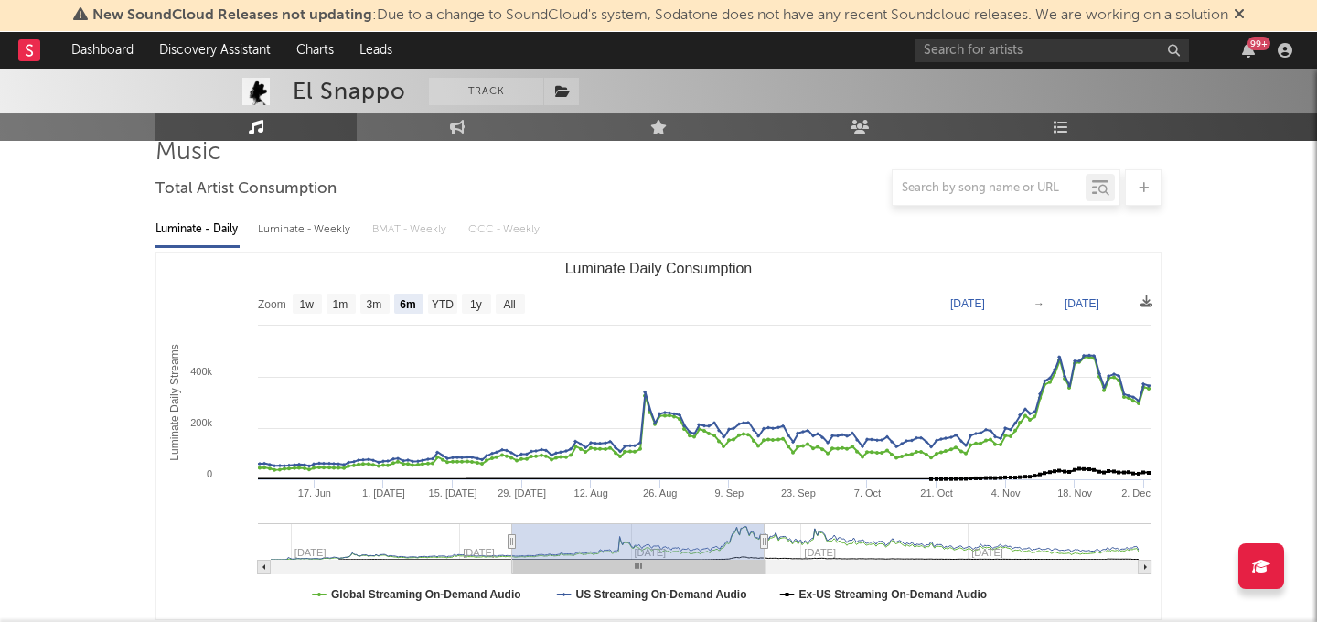
type input "[DATE]"
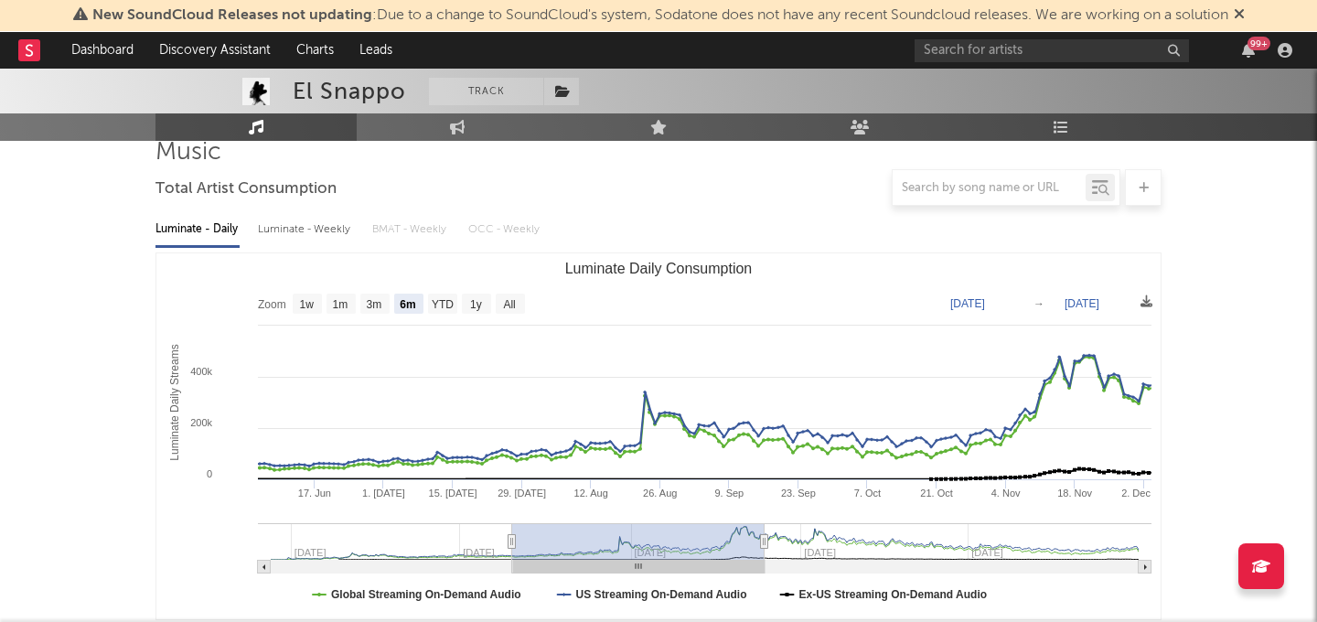
type input "[DATE]"
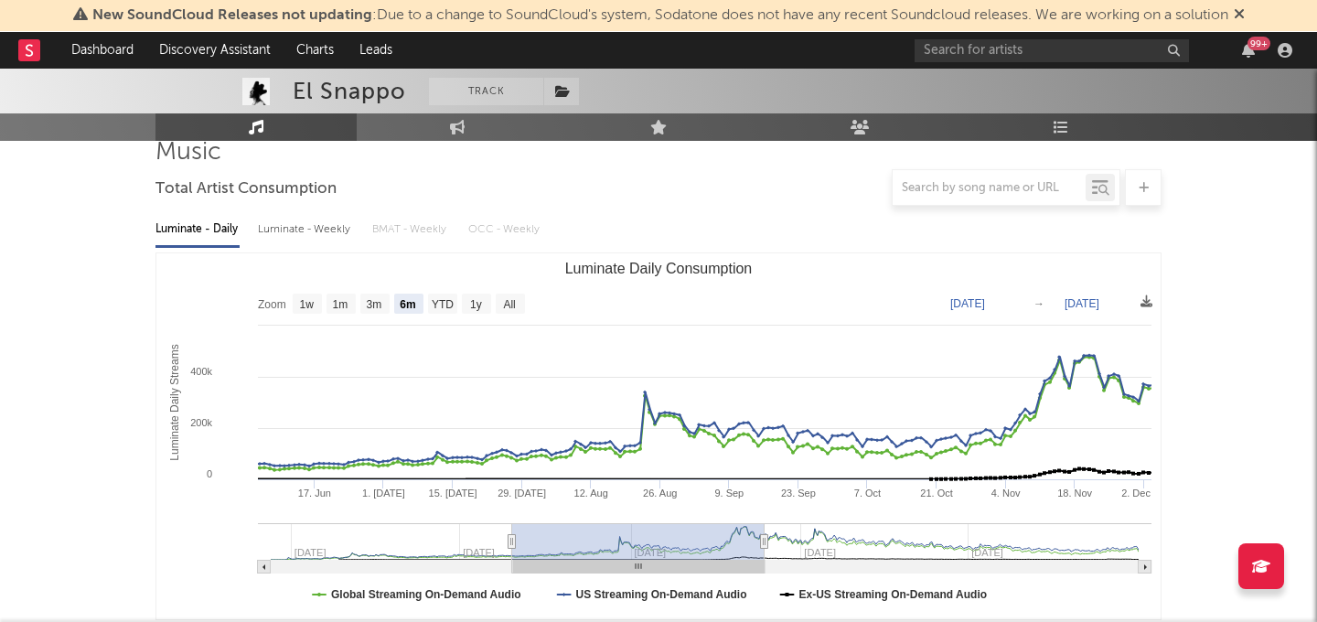
type input "[DATE]"
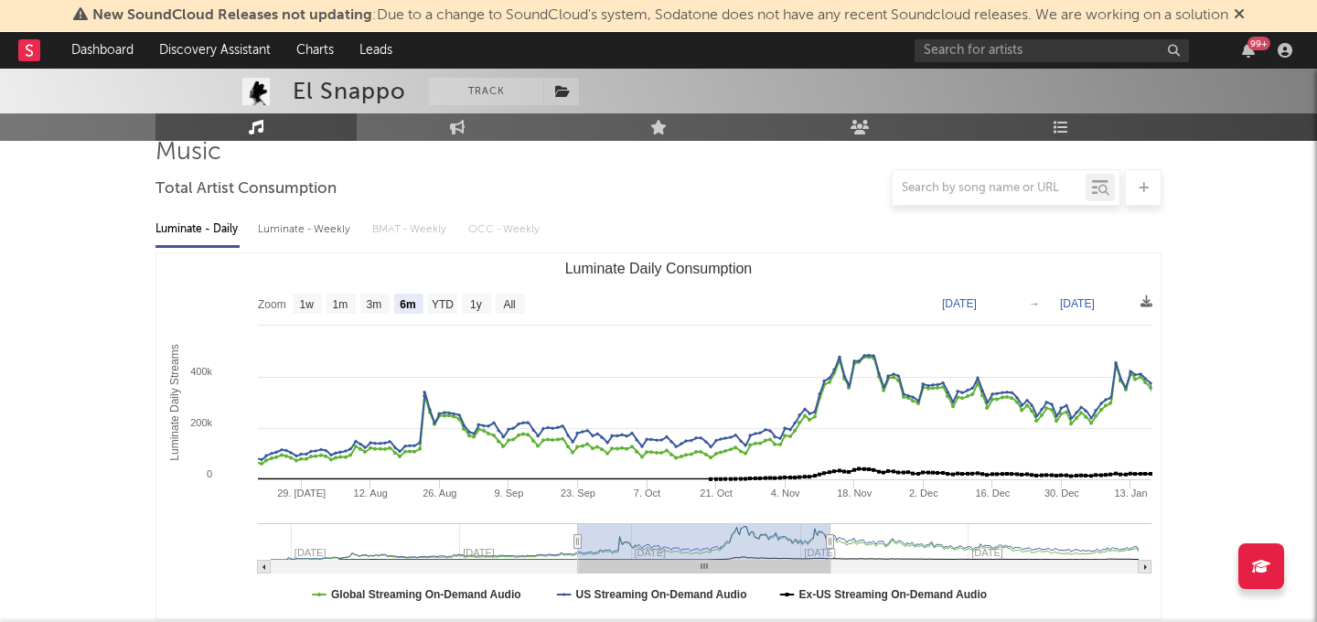
type input "[DATE]"
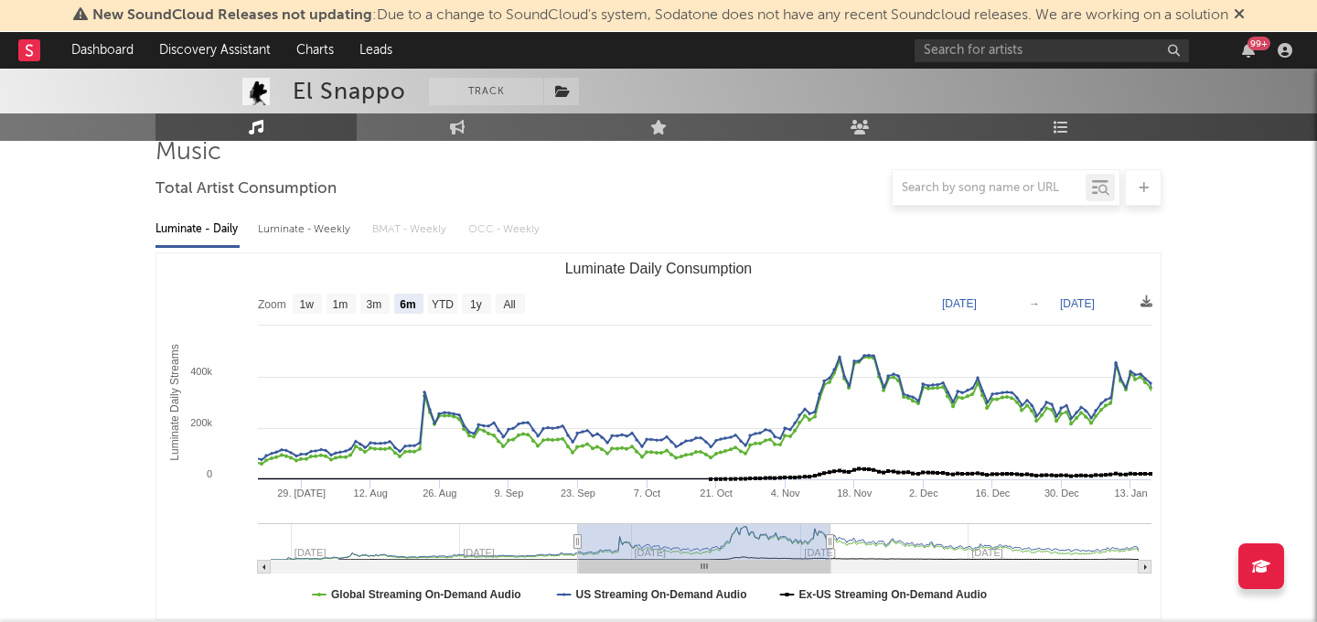
type input "[DATE]"
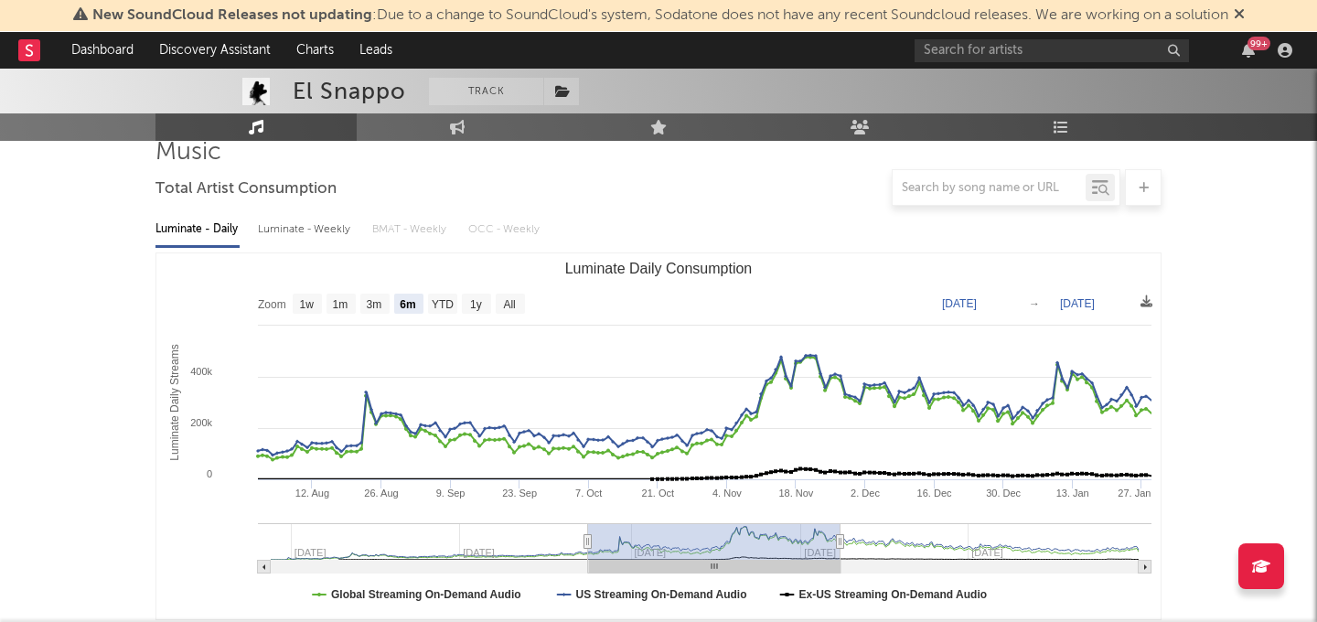
type input "[DATE]"
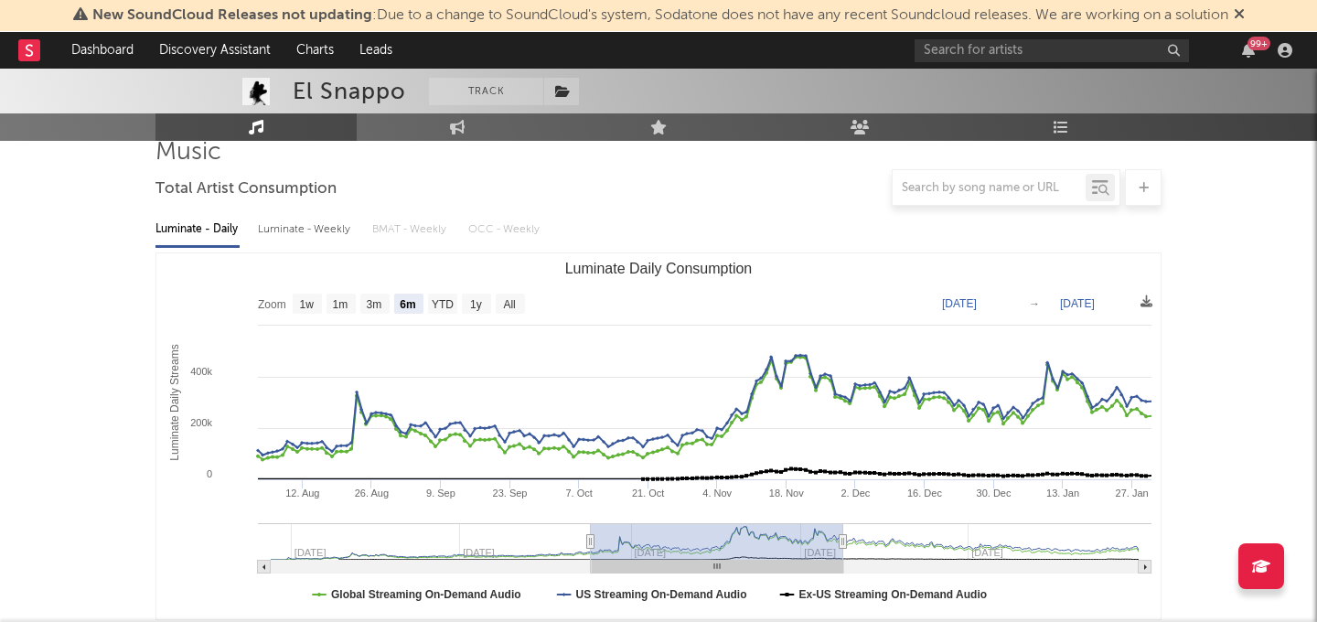
type input "[DATE]"
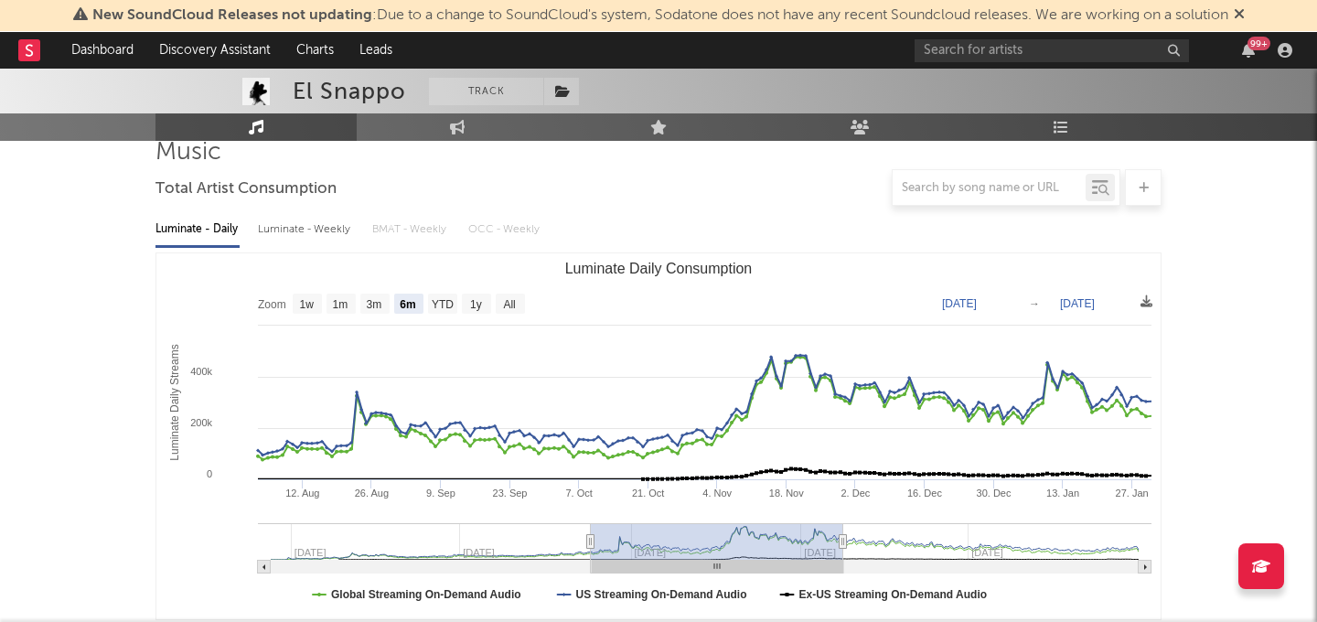
type input "[DATE]"
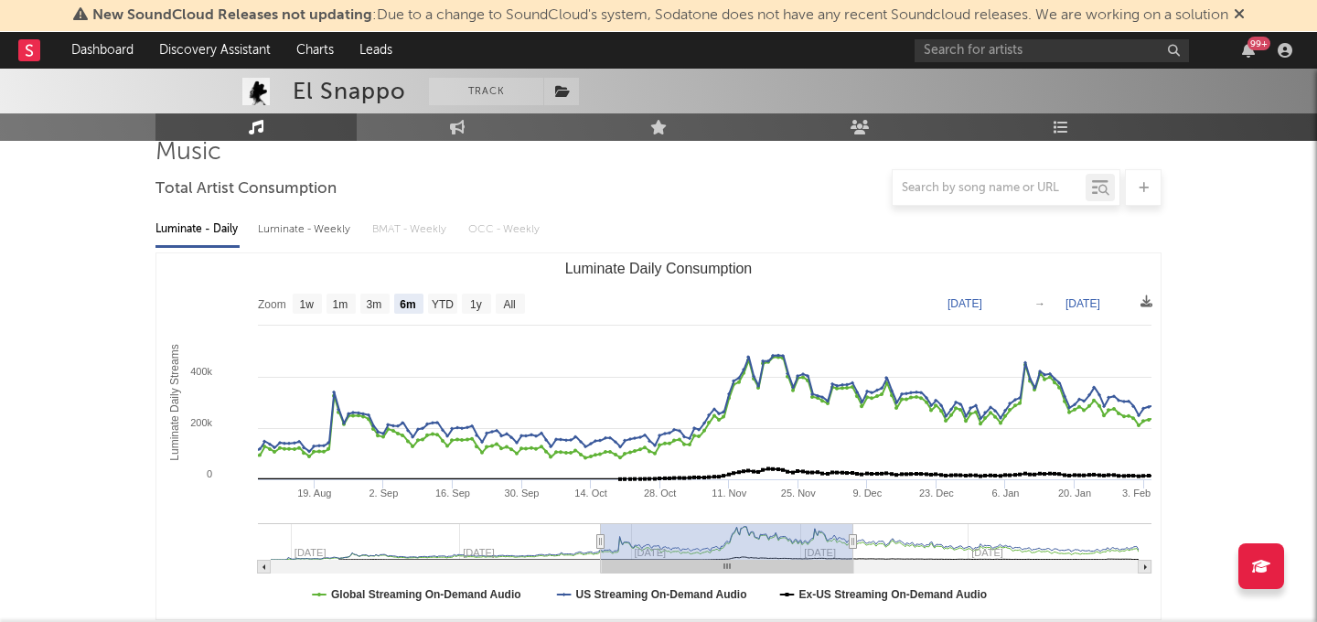
type input "[DATE]"
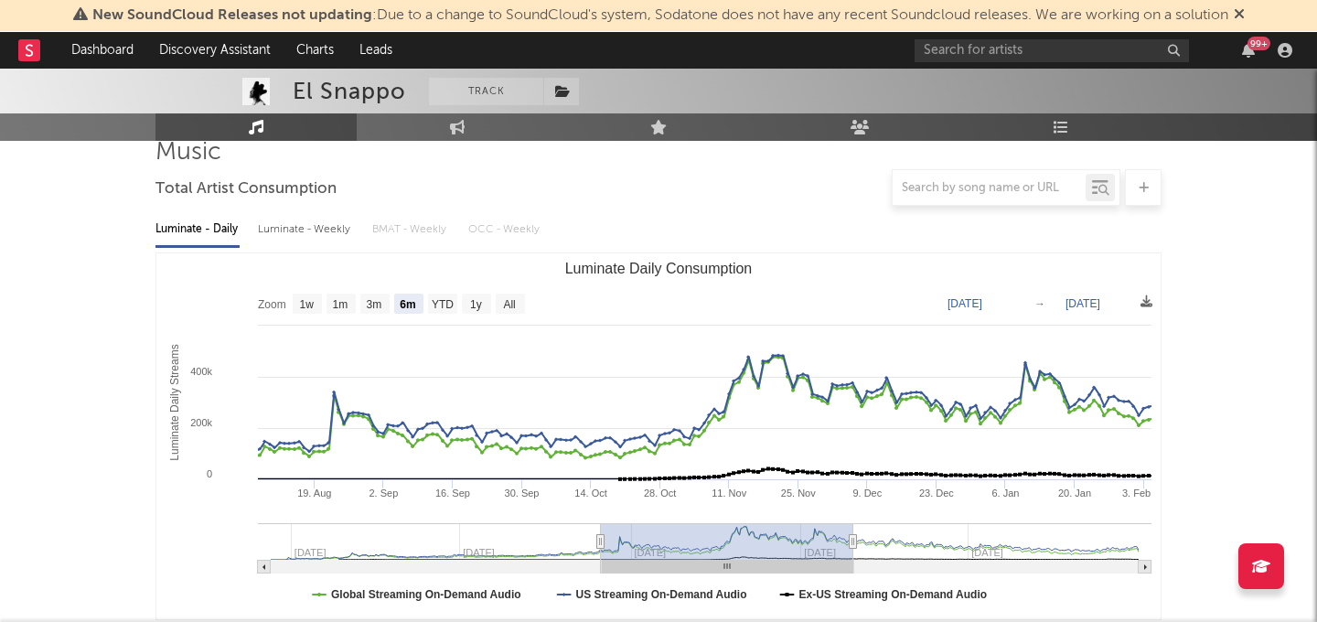
type input "[DATE]"
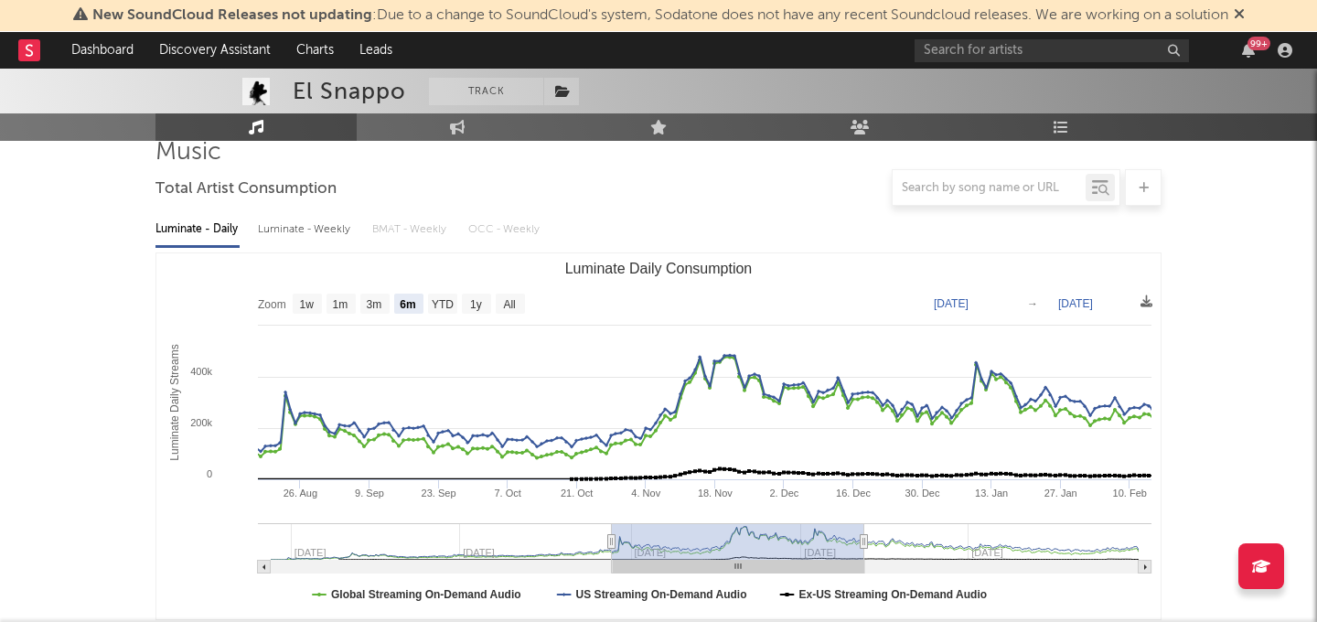
type input "[DATE]"
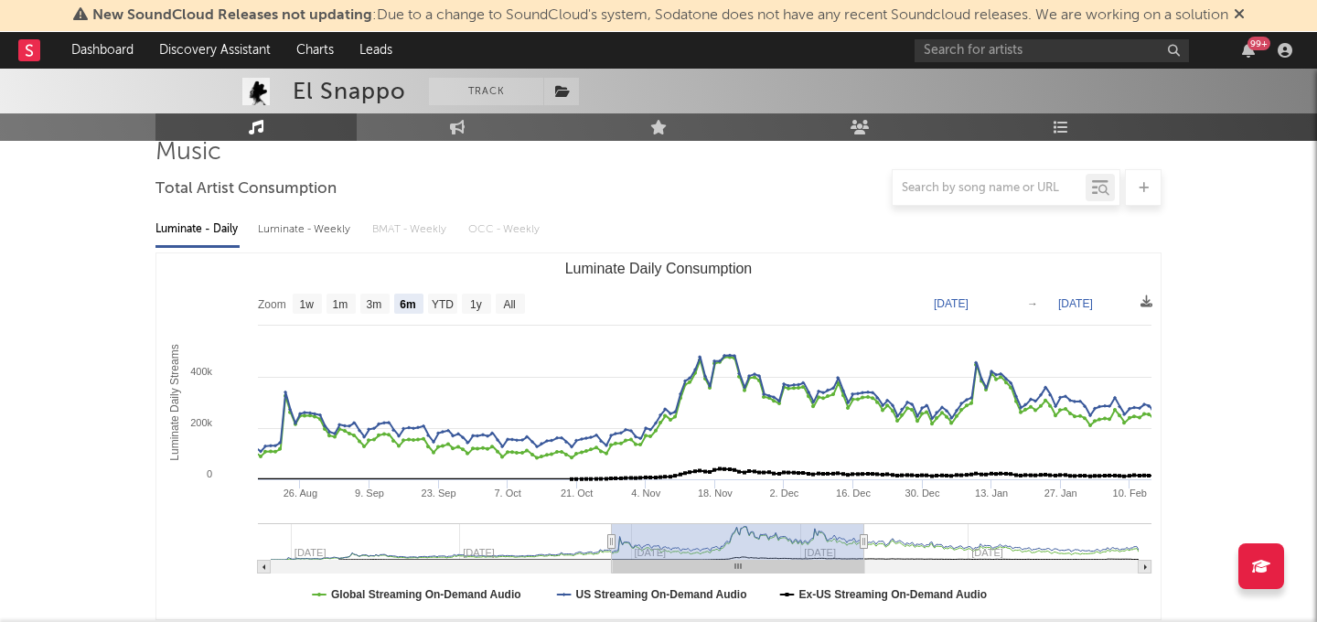
type input "[DATE]"
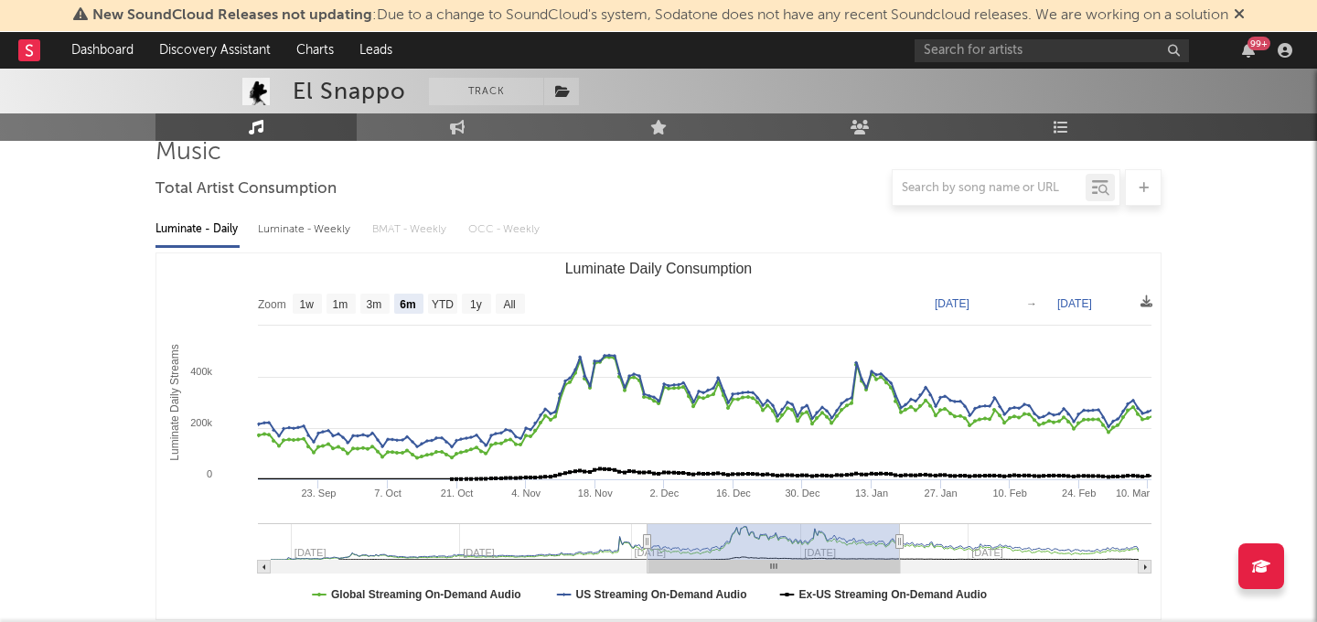
type input "[DATE]"
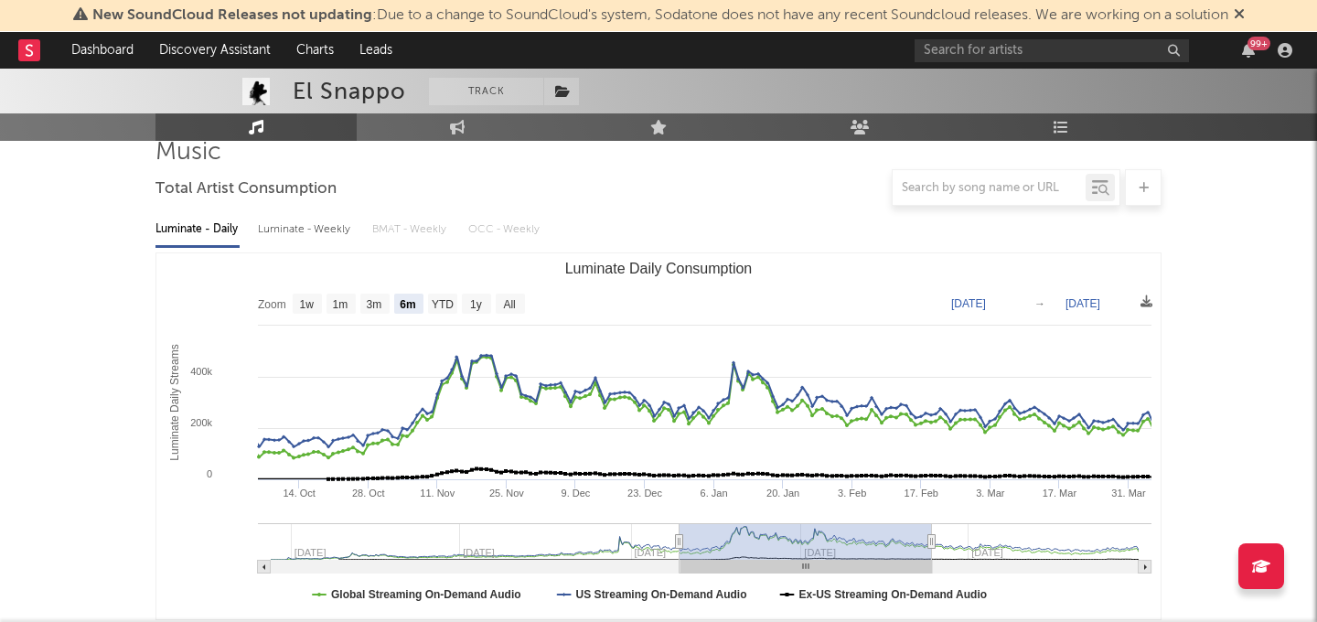
drag, startPoint x: 801, startPoint y: 547, endPoint x: 785, endPoint y: 523, distance: 28.9
click at [786, 523] on g "Luminate Daily Consumption" at bounding box center [704, 548] width 893 height 50
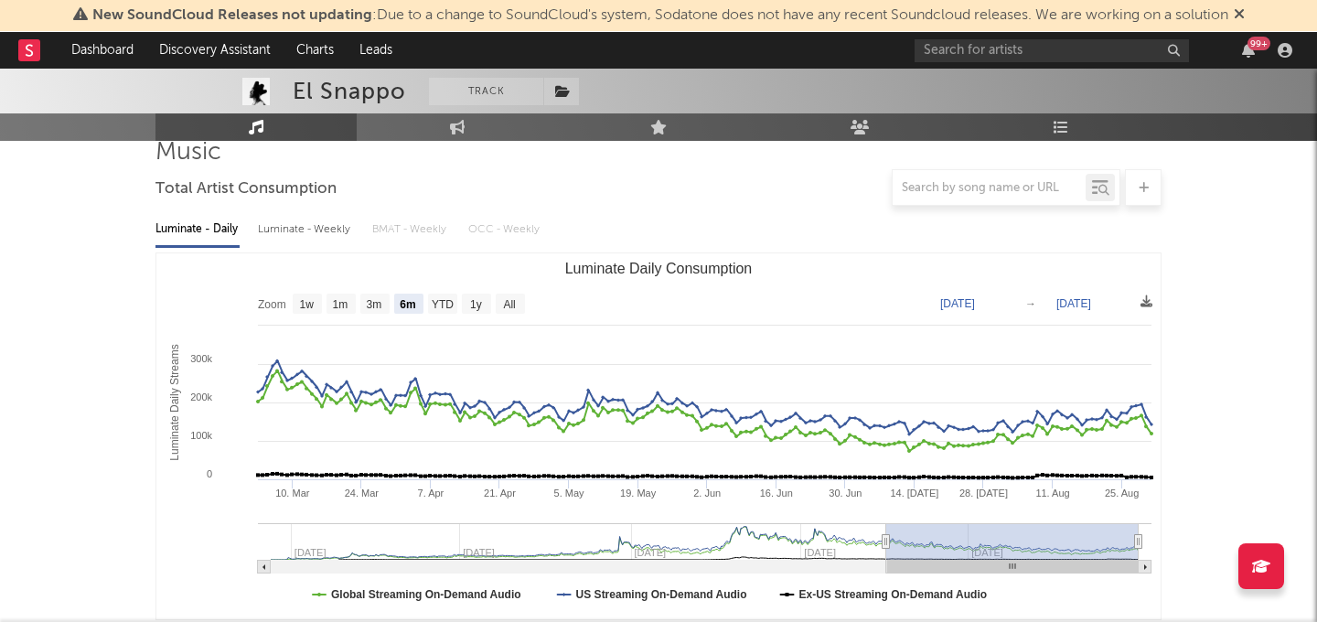
drag, startPoint x: 787, startPoint y: 544, endPoint x: 1063, endPoint y: 525, distance: 275.9
click at [1063, 526] on rect "Luminate Daily Consumption" at bounding box center [1012, 541] width 252 height 37
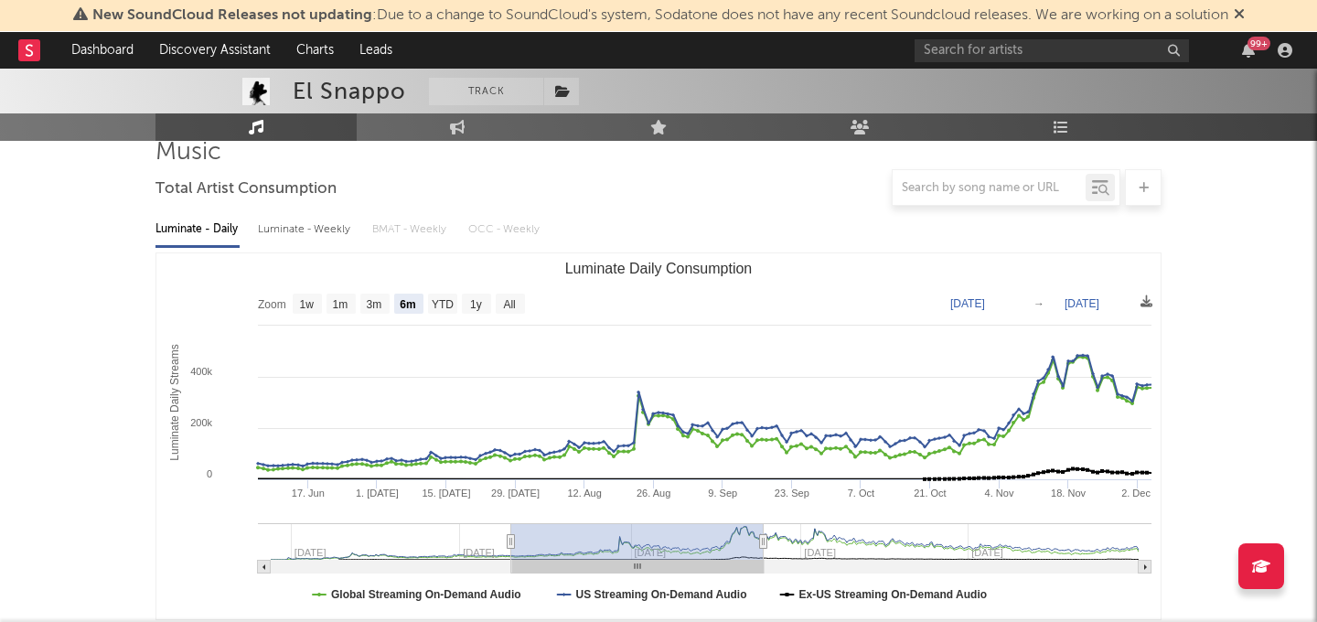
drag, startPoint x: 1027, startPoint y: 559, endPoint x: 652, endPoint y: 548, distance: 375.1
click at [652, 548] on rect "Luminate Daily Consumption" at bounding box center [637, 541] width 252 height 37
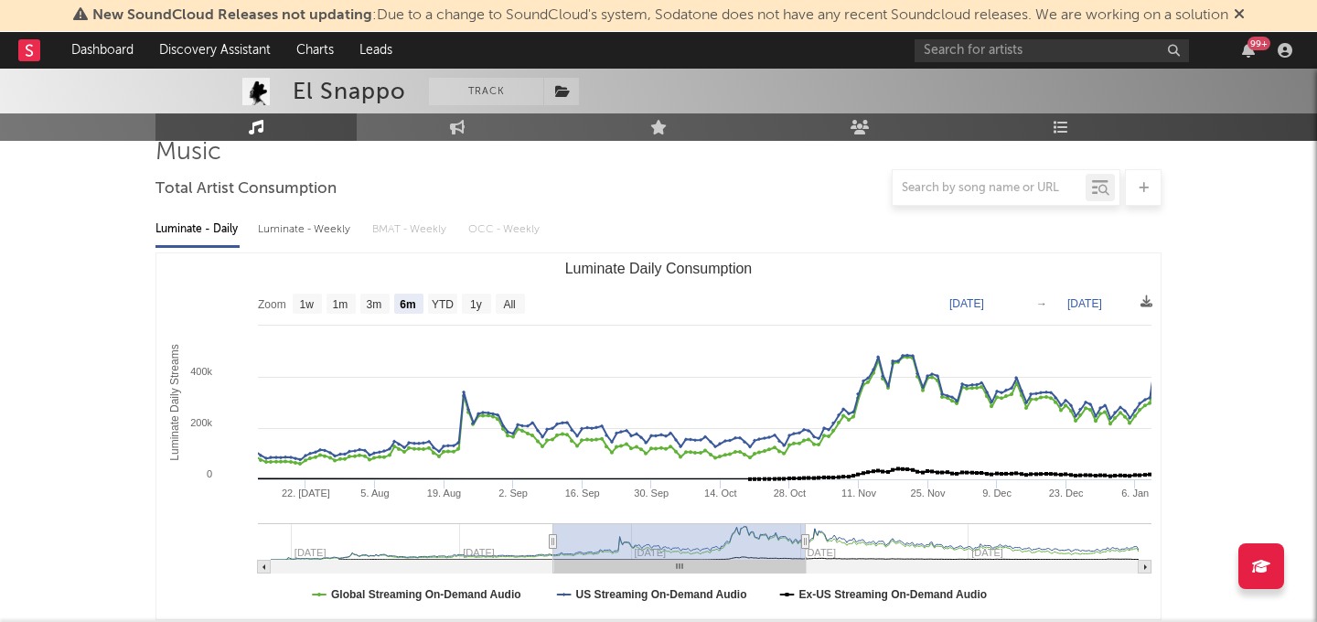
drag, startPoint x: 654, startPoint y: 547, endPoint x: 686, endPoint y: 538, distance: 33.3
click at [686, 538] on rect "Luminate Daily Consumption" at bounding box center [679, 541] width 252 height 37
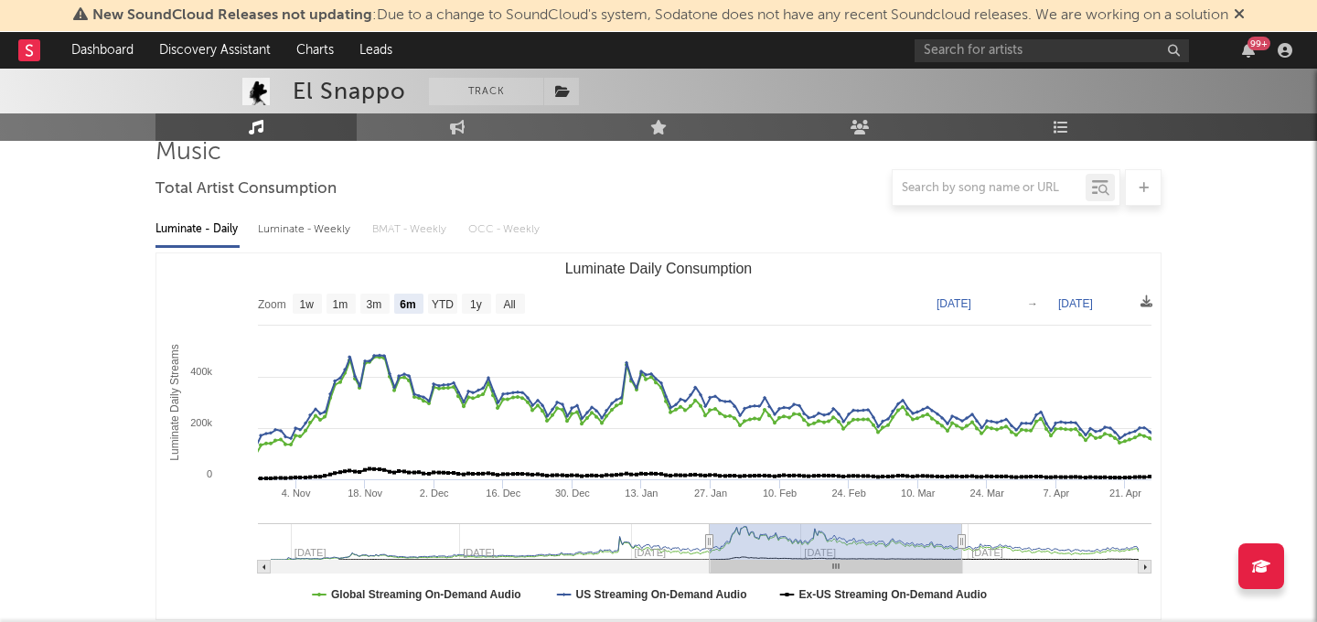
drag, startPoint x: 679, startPoint y: 552, endPoint x: 842, endPoint y: 542, distance: 164.0
click at [843, 543] on rect "Luminate Daily Consumption" at bounding box center [836, 541] width 252 height 37
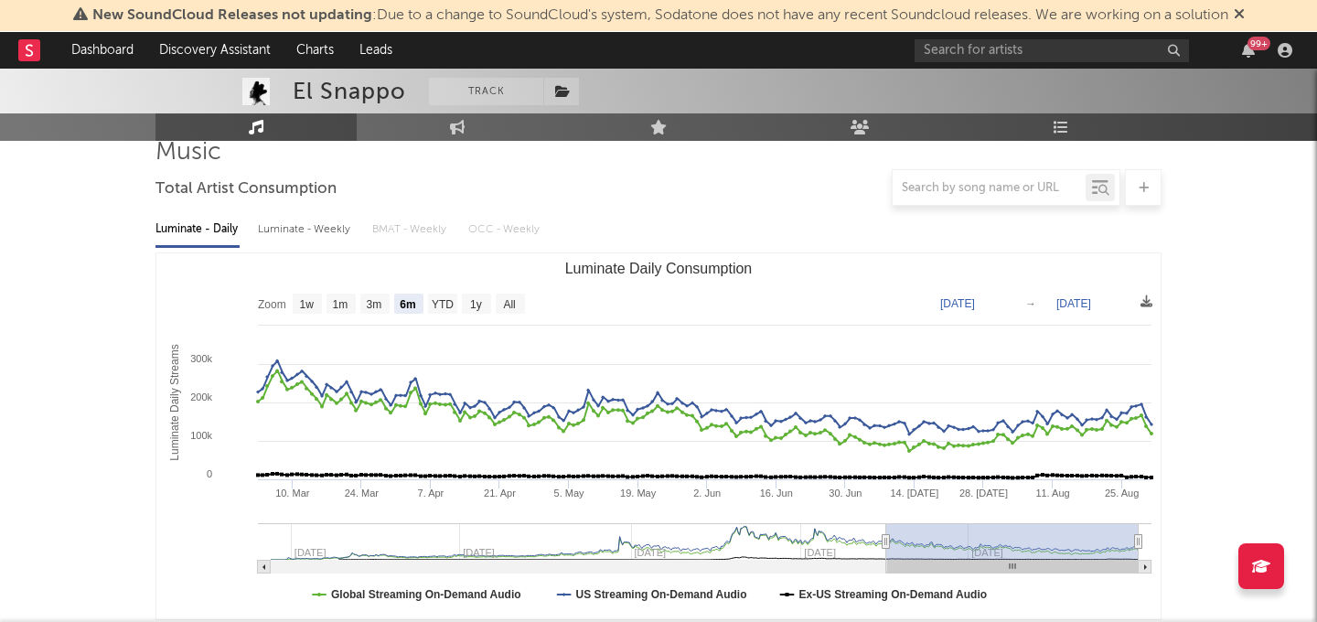
drag, startPoint x: 777, startPoint y: 540, endPoint x: 1006, endPoint y: 518, distance: 229.8
click at [1006, 518] on icon "Created with Highcharts 10.3.3 Luminate Daily Streams Luminate Daily Consumptio…" at bounding box center [658, 436] width 1004 height 366
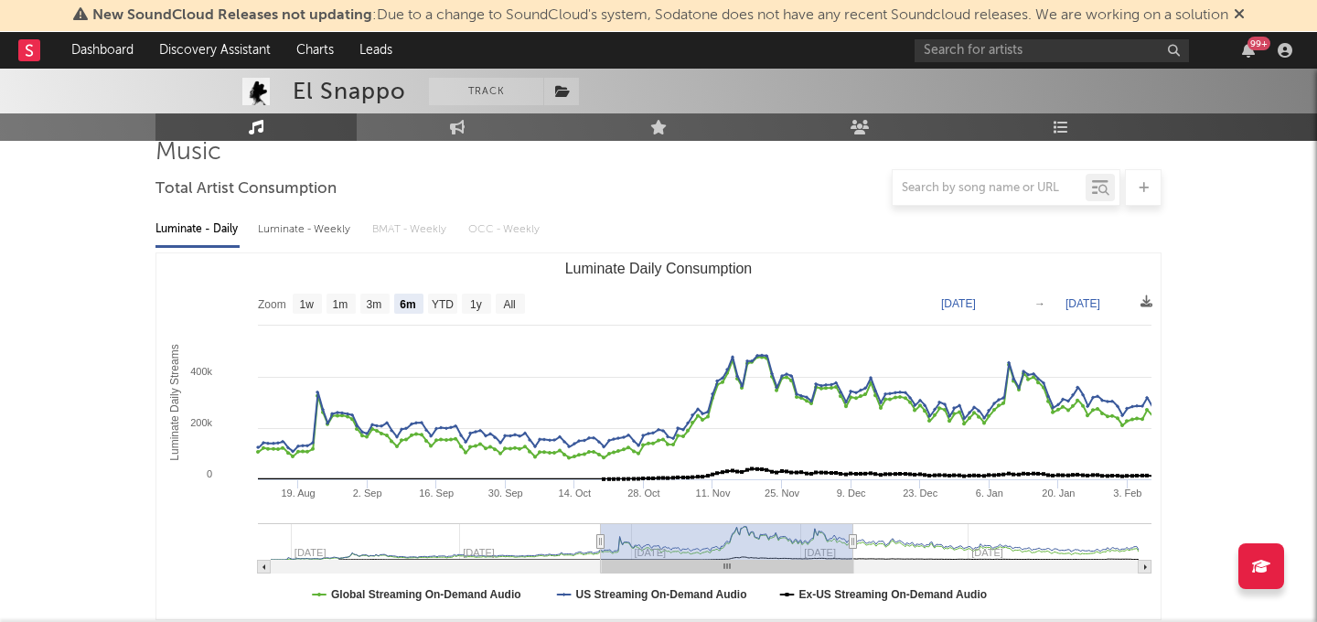
drag, startPoint x: 925, startPoint y: 534, endPoint x: 636, endPoint y: 523, distance: 289.2
click at [636, 523] on g "Luminate Daily Consumption" at bounding box center [704, 548] width 893 height 50
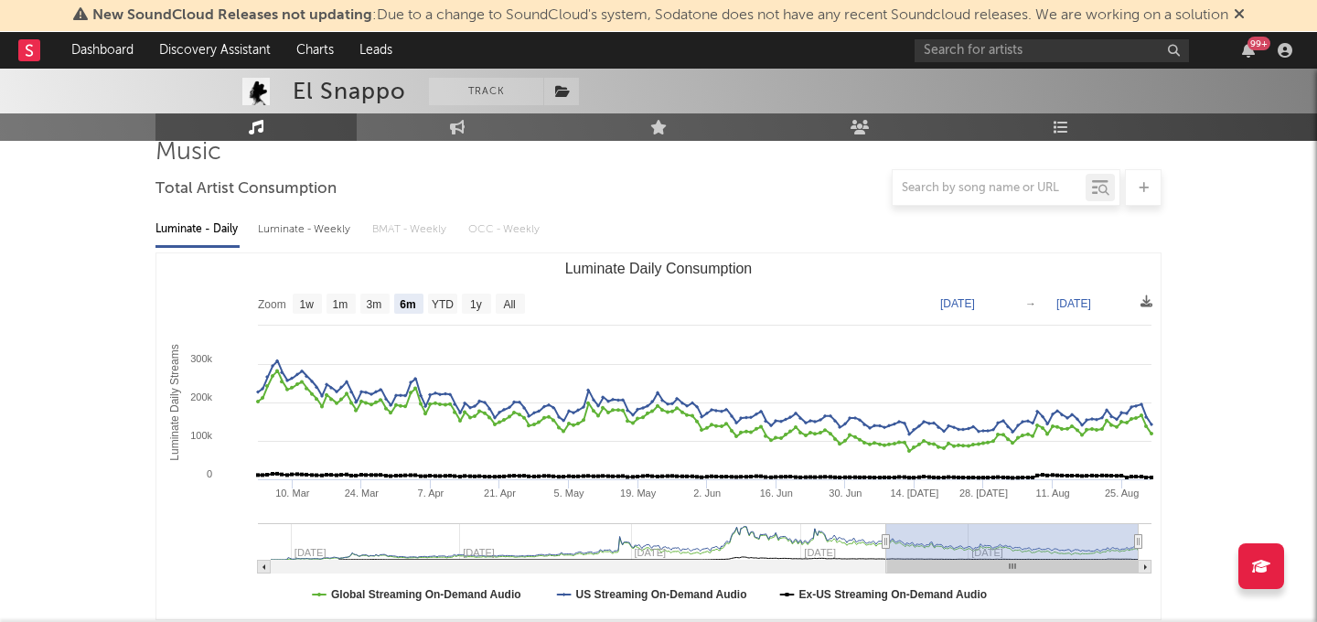
drag, startPoint x: 714, startPoint y: 540, endPoint x: 1080, endPoint y: 538, distance: 365.8
click at [1080, 539] on rect "Luminate Daily Consumption" at bounding box center [1012, 541] width 252 height 37
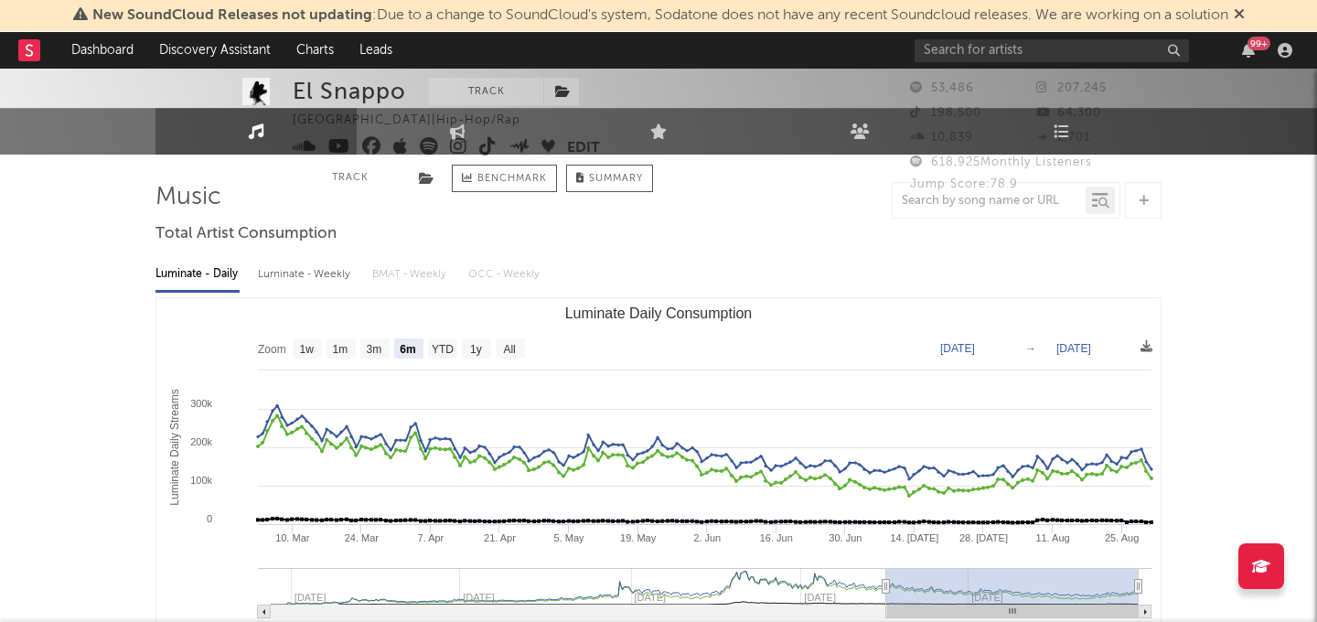
scroll to position [0, 0]
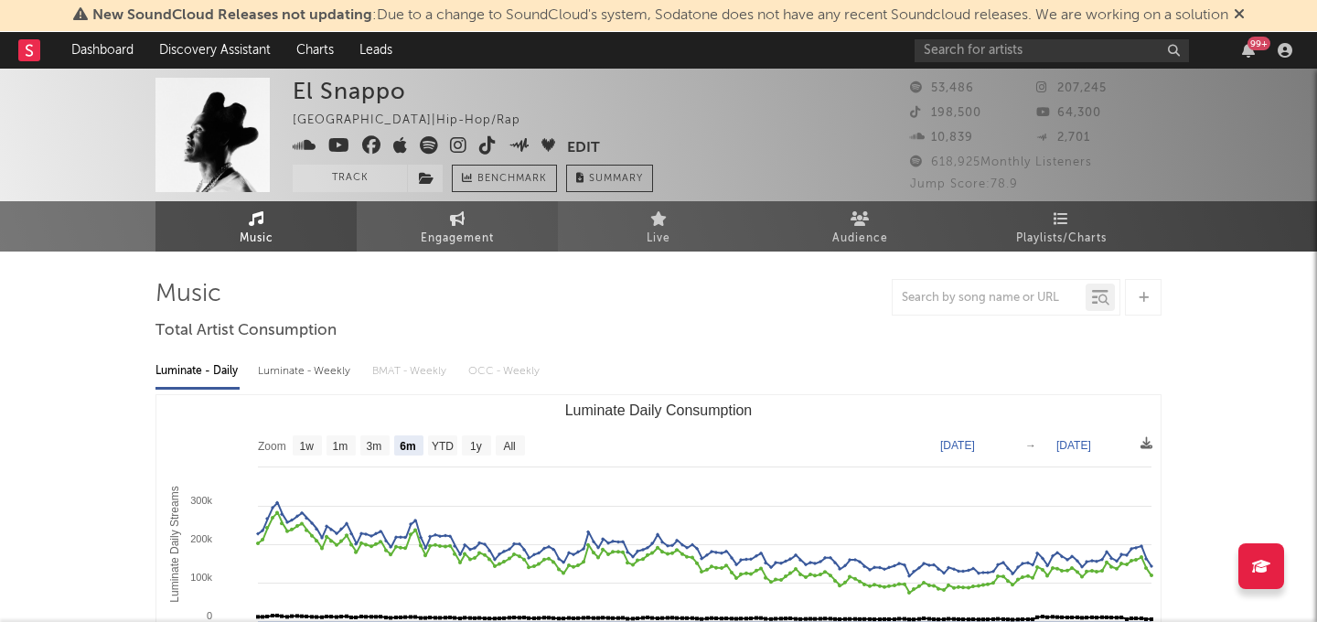
click at [448, 237] on span "Engagement" at bounding box center [457, 239] width 73 height 22
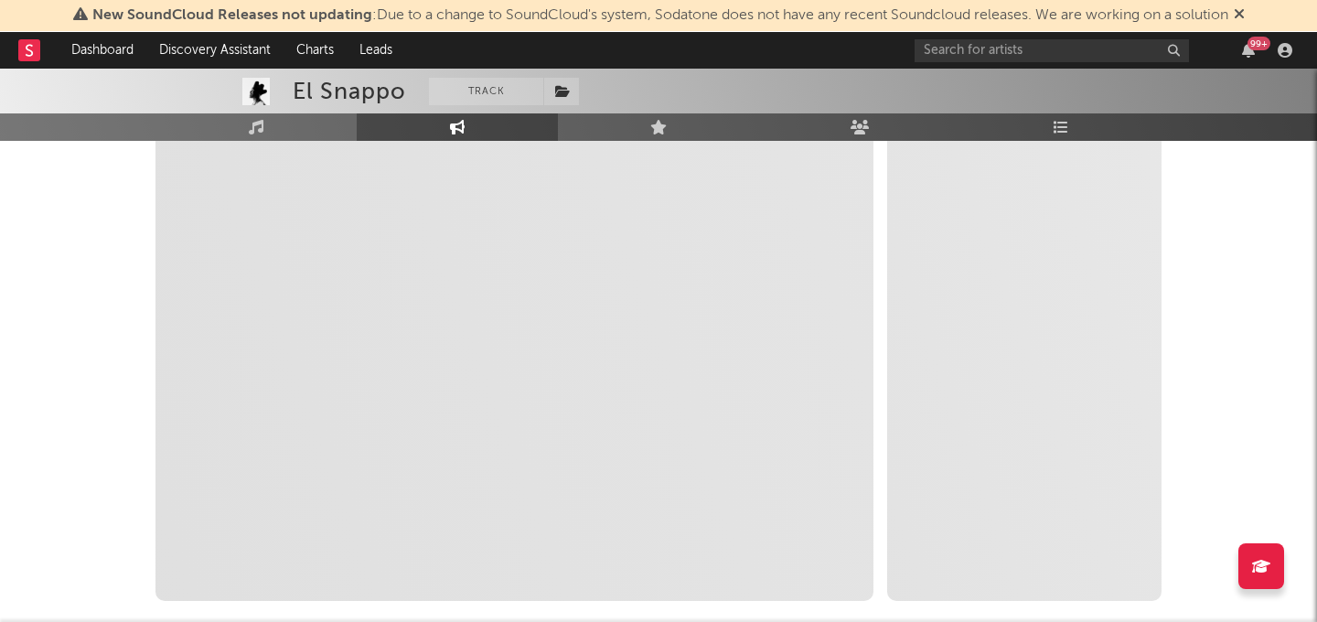
scroll to position [301, 0]
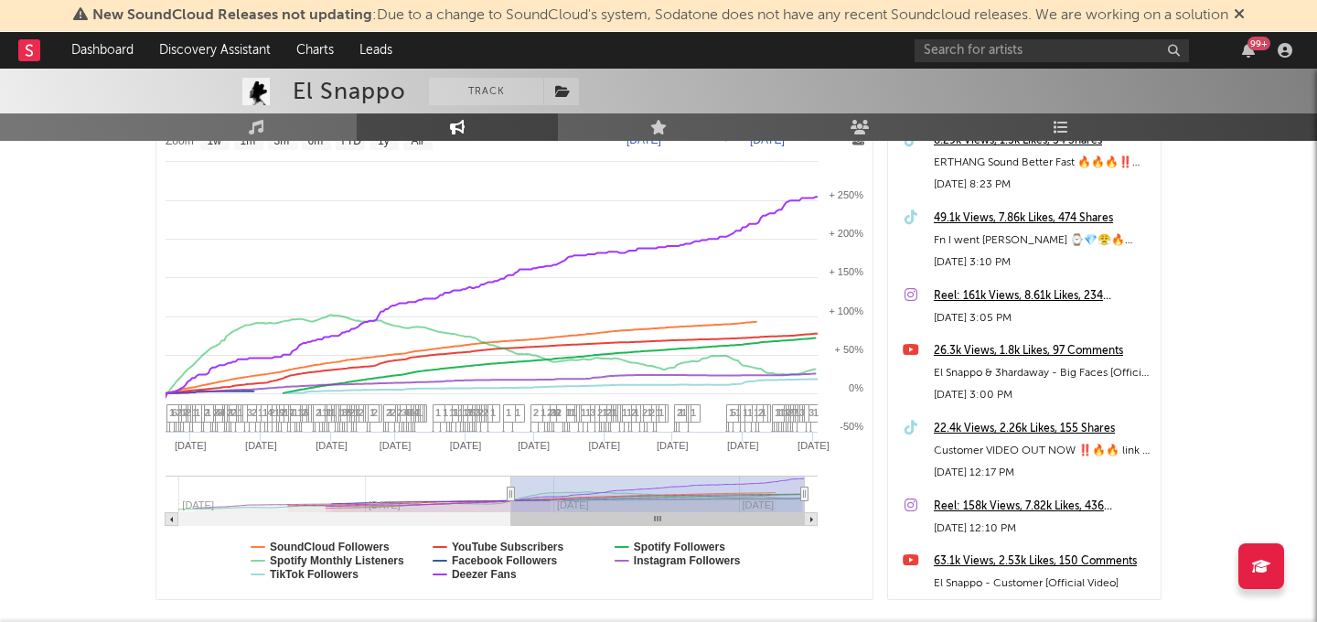
drag, startPoint x: 772, startPoint y: 497, endPoint x: 519, endPoint y: 499, distance: 252.4
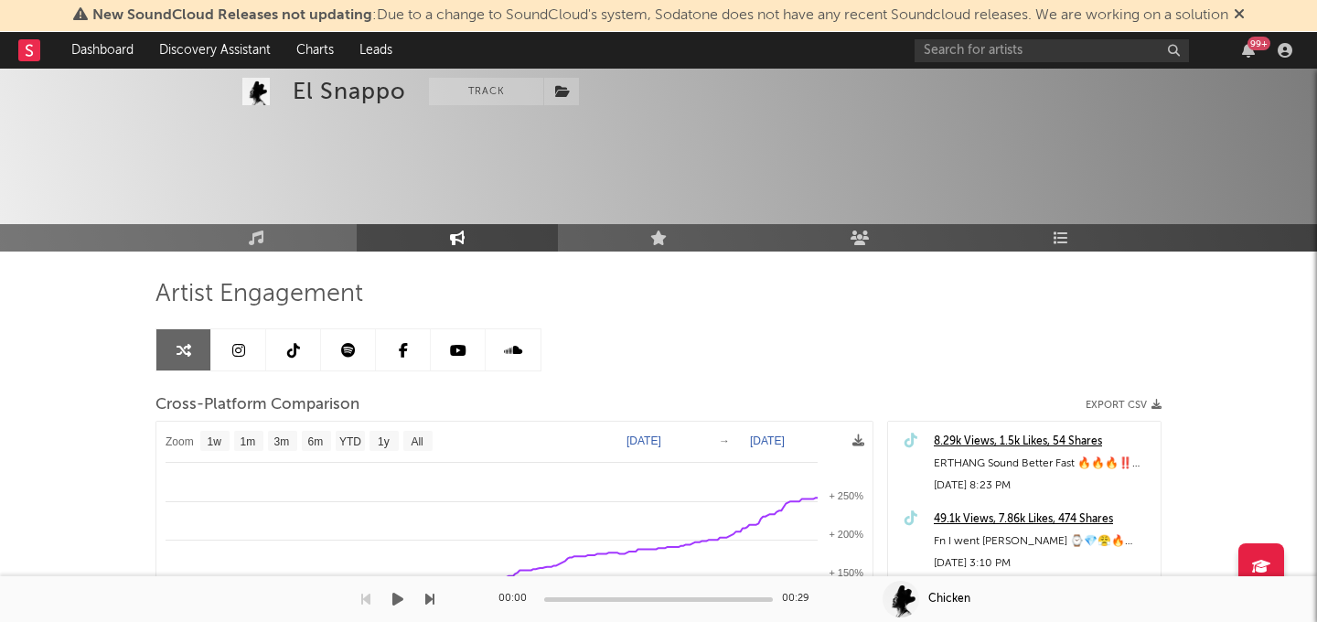
select select "1w"
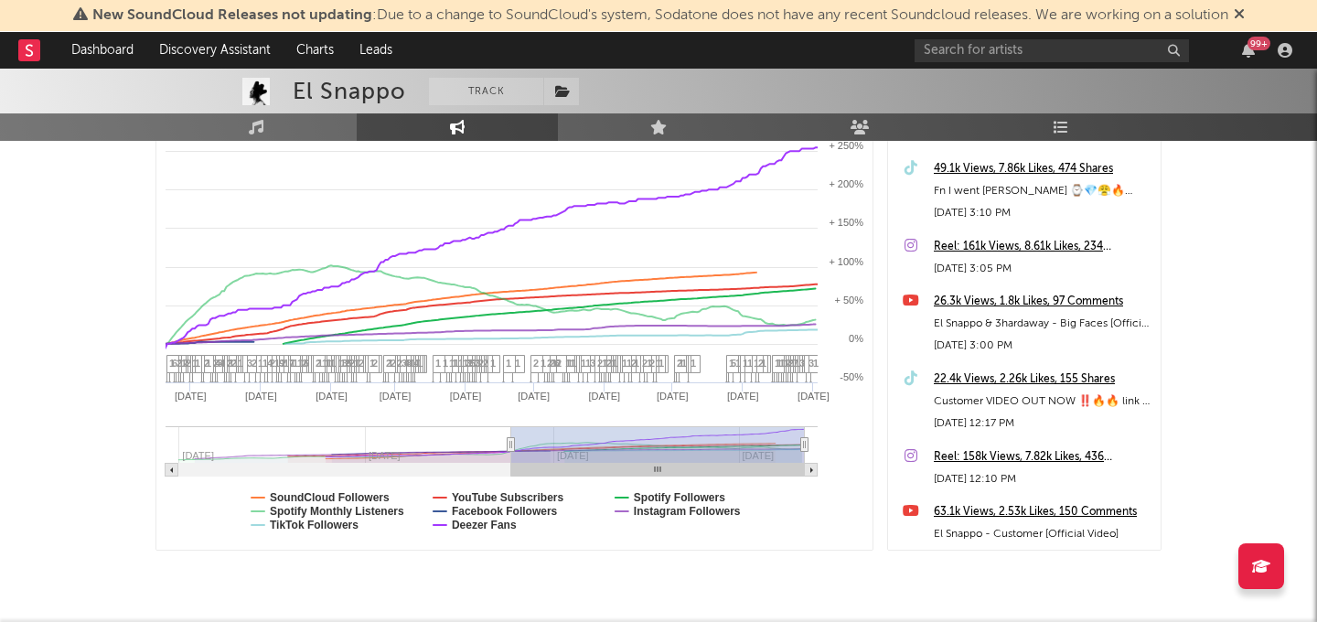
scroll to position [348, 0]
